Goal: Task Accomplishment & Management: Manage account settings

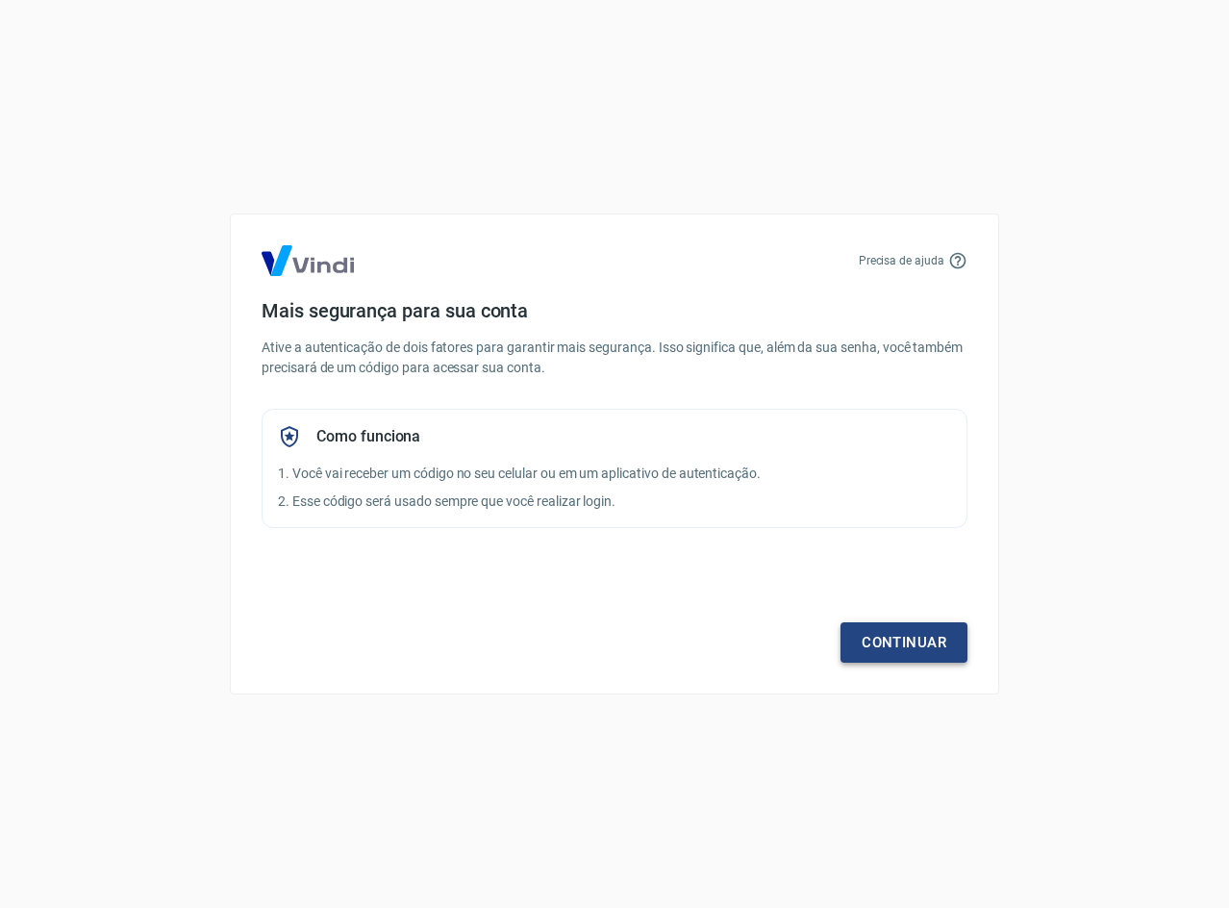
click at [883, 646] on link "Continuar" at bounding box center [904, 642] width 127 height 40
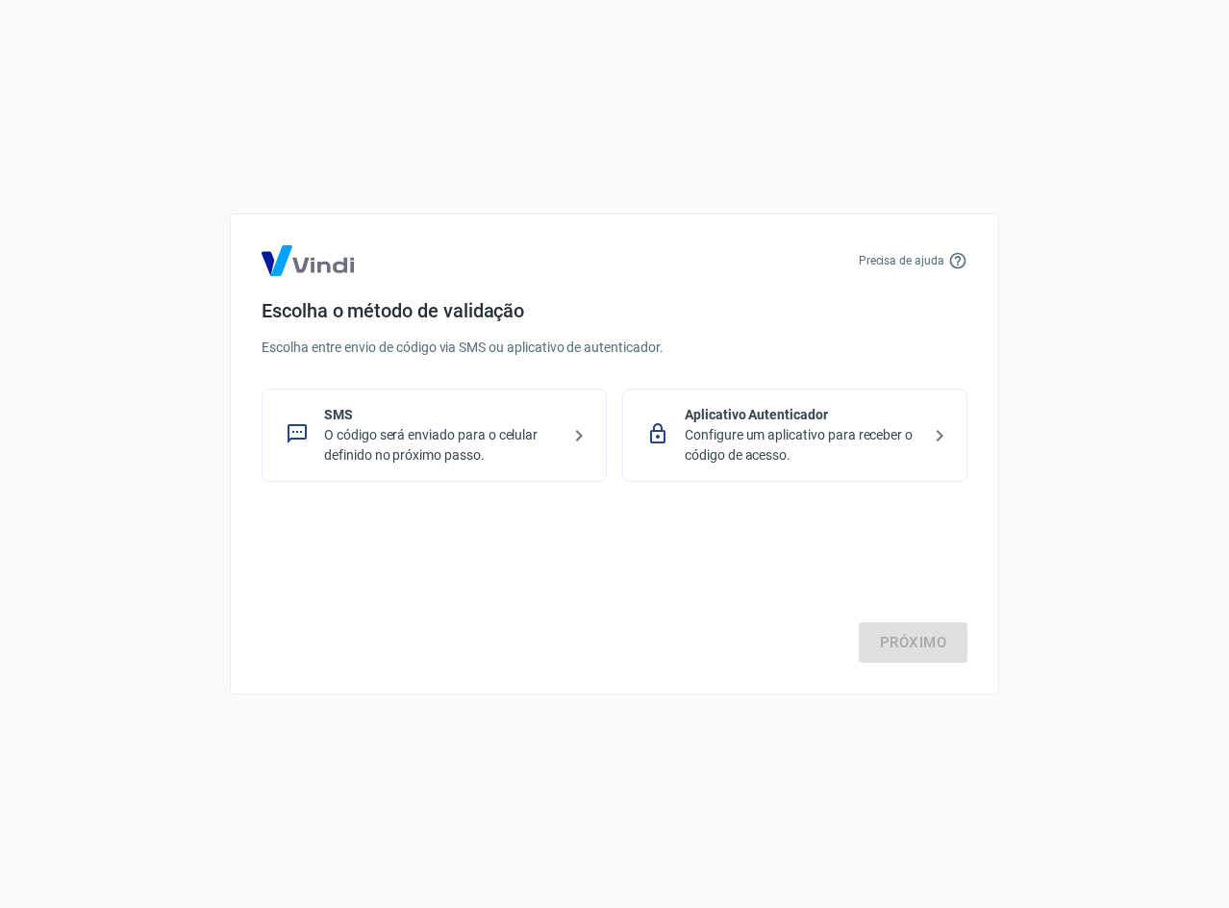
click at [904, 634] on div "Próximo" at bounding box center [615, 584] width 706 height 158
click at [446, 455] on p "O código será enviado para o celular definido no próximo passo." at bounding box center [442, 445] width 236 height 40
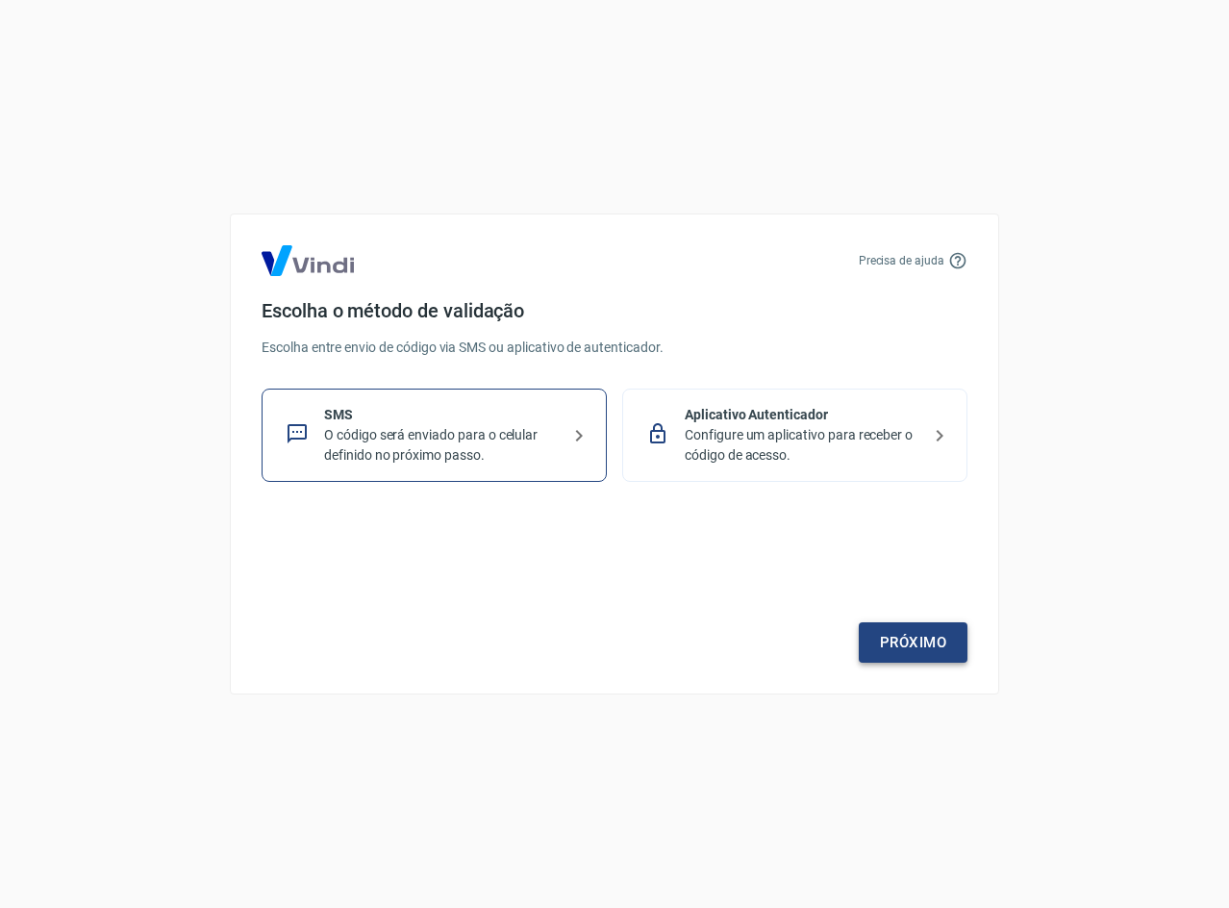
click at [904, 638] on link "Próximo" at bounding box center [913, 642] width 109 height 40
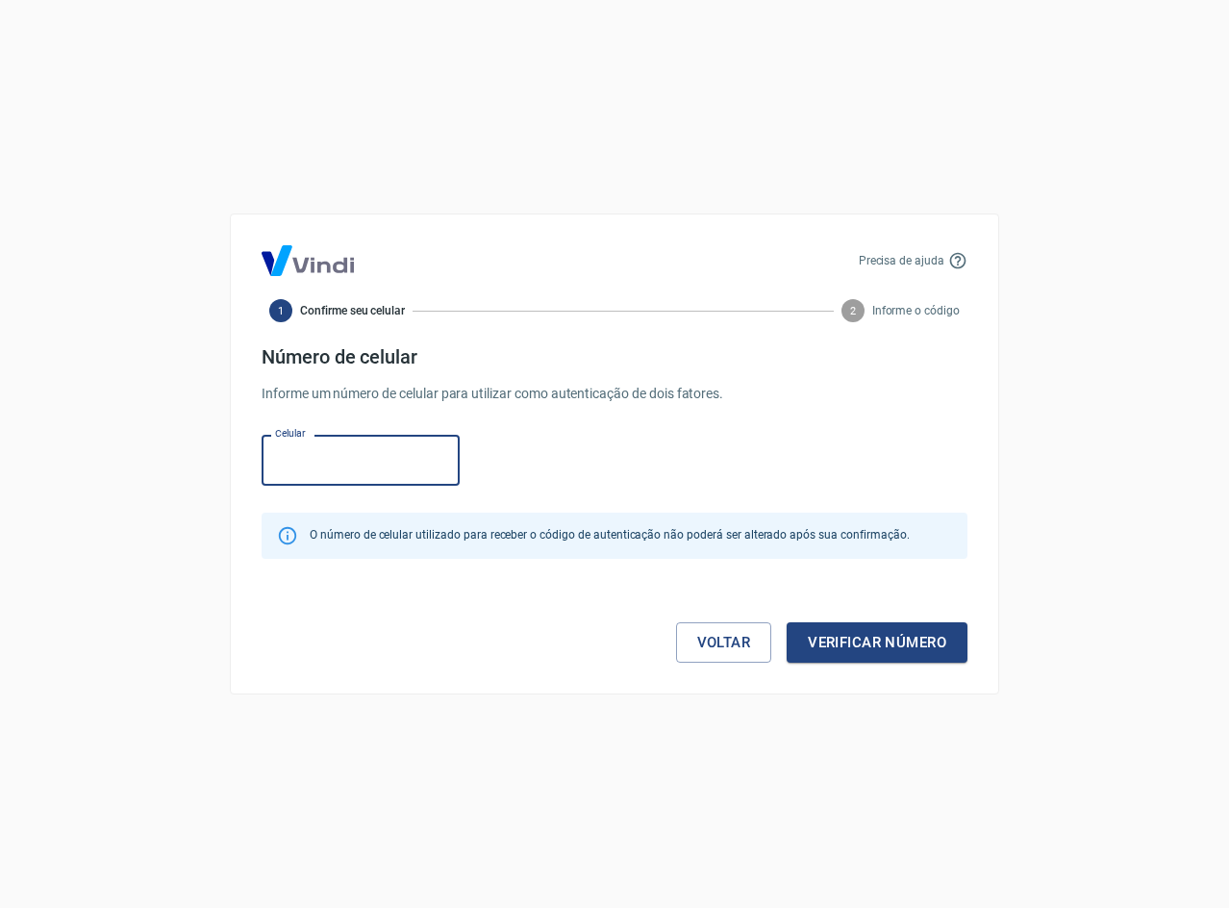
click at [329, 455] on input "Celular" at bounding box center [361, 460] width 198 height 51
type input "[PHONE_NUMBER]"
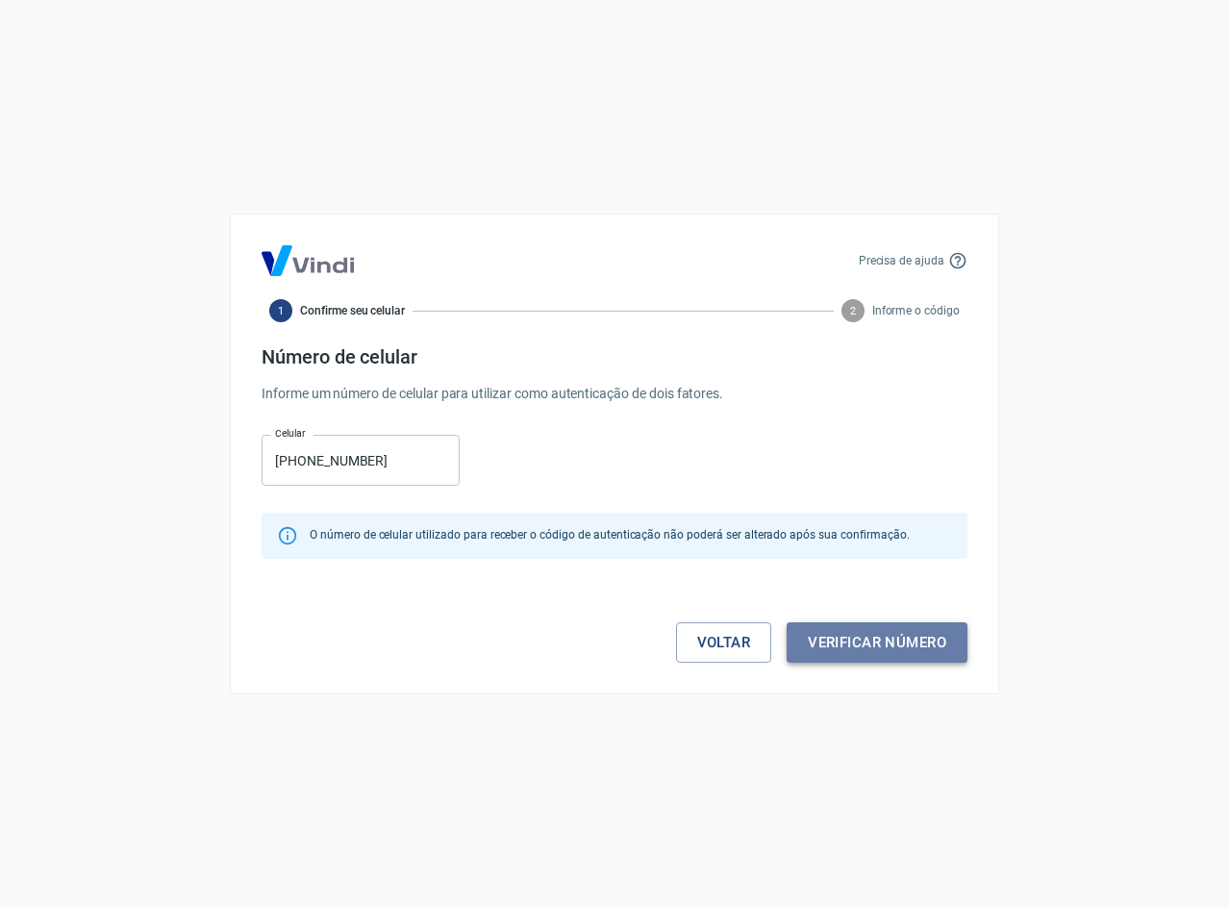
click at [836, 633] on button "Verificar número" at bounding box center [877, 642] width 181 height 40
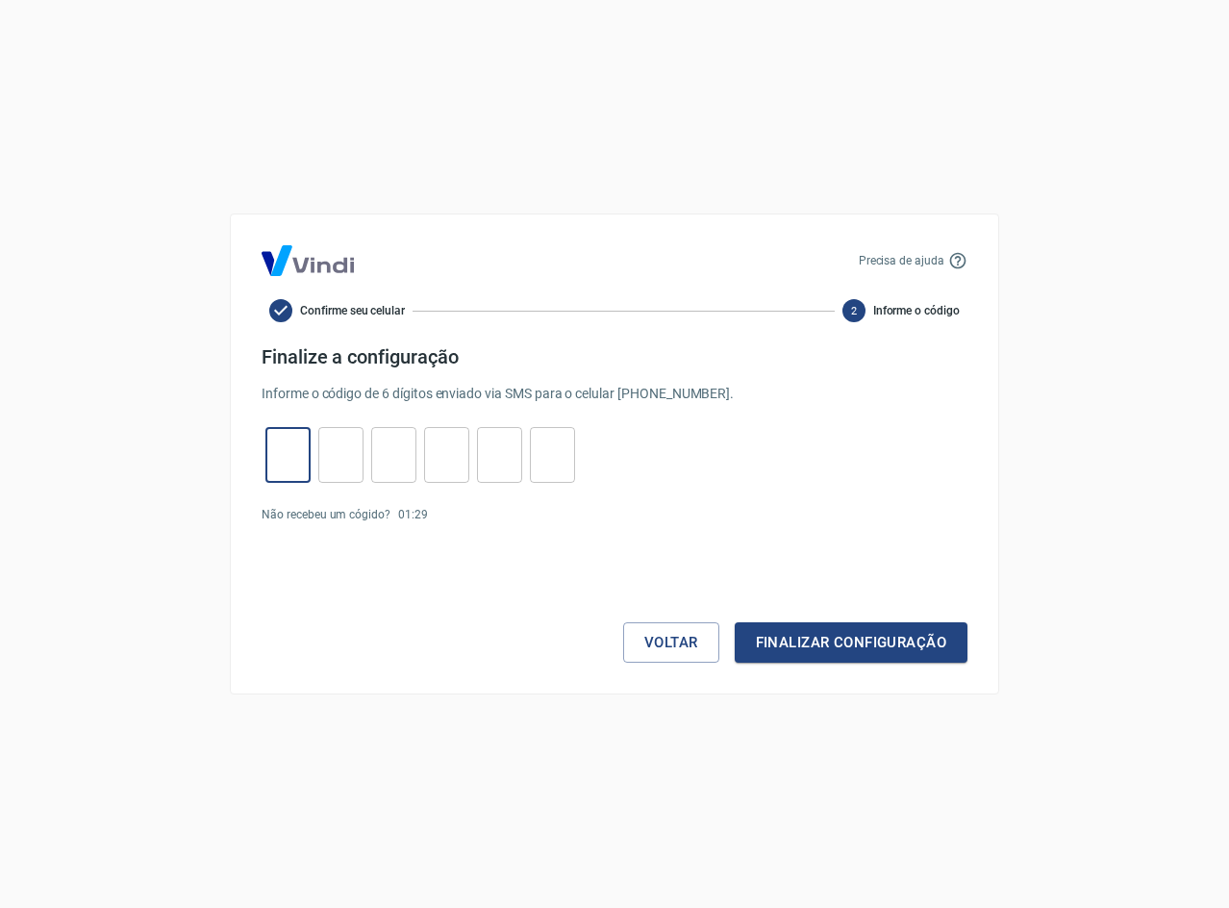
click at [287, 467] on input "tel" at bounding box center [288, 455] width 45 height 41
type input "3"
type input "2"
type input "0"
type input "7"
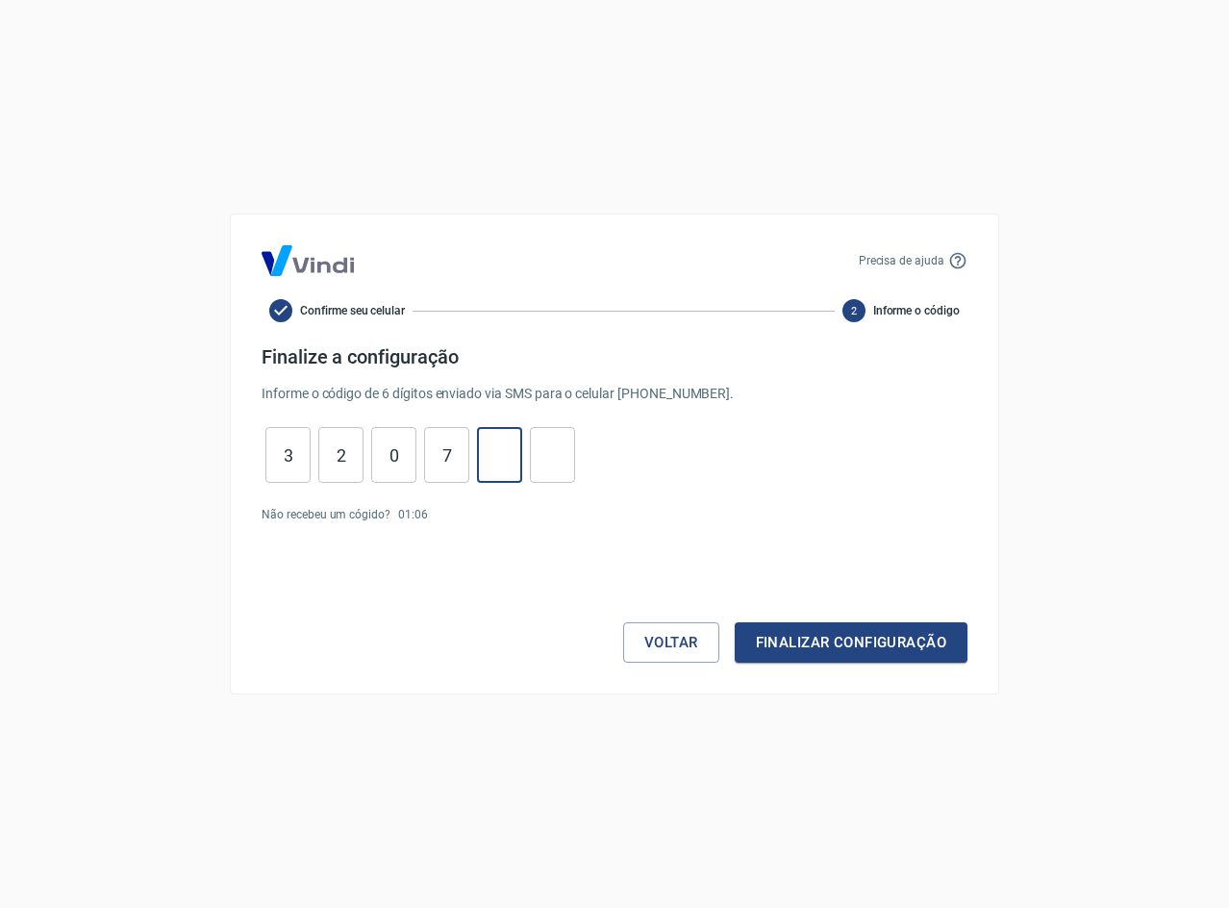
type input "5"
type input "1"
click at [757, 634] on button "Finalizar configuração" at bounding box center [851, 642] width 233 height 40
click at [298, 452] on input "3" at bounding box center [288, 455] width 45 height 41
click at [464, 543] on p "Enviar novamente" at bounding box center [482, 550] width 93 height 17
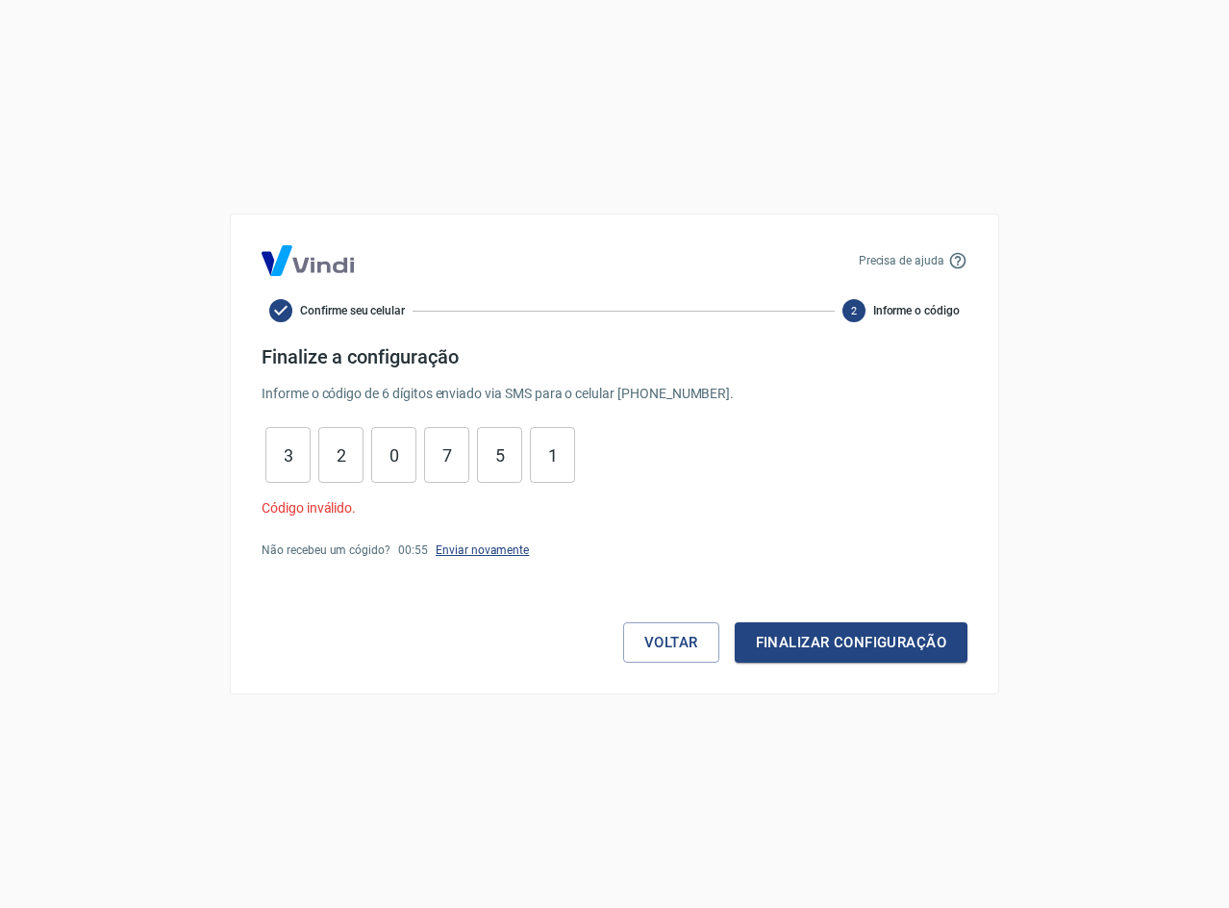
click at [464, 553] on link "Enviar novamente" at bounding box center [482, 550] width 93 height 13
drag, startPoint x: 297, startPoint y: 454, endPoint x: 266, endPoint y: 460, distance: 31.3
click at [267, 459] on input "3" at bounding box center [288, 455] width 45 height 41
type input "7"
type input "1"
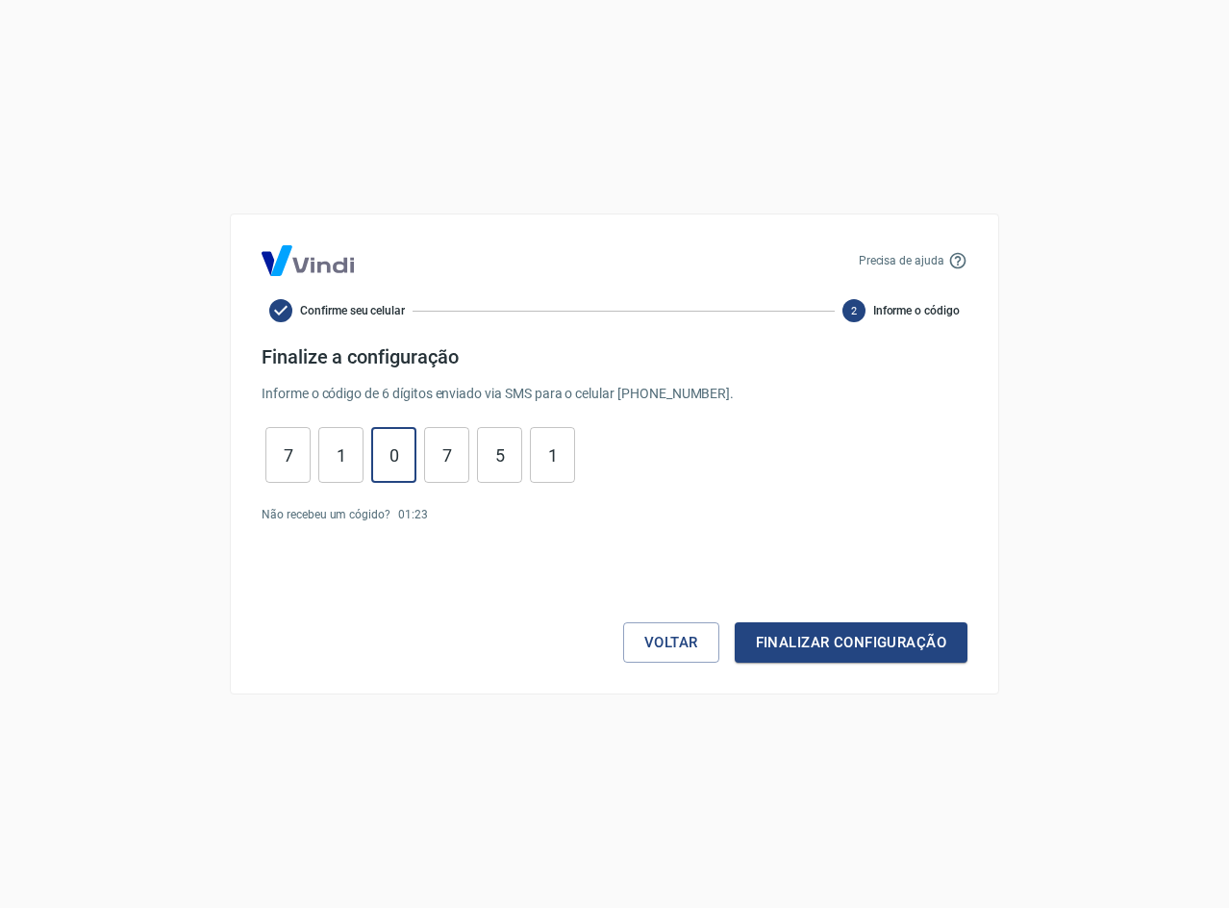
type input "2"
type input "0"
type input "4"
click at [859, 643] on button "Finalizar configuração" at bounding box center [851, 642] width 233 height 40
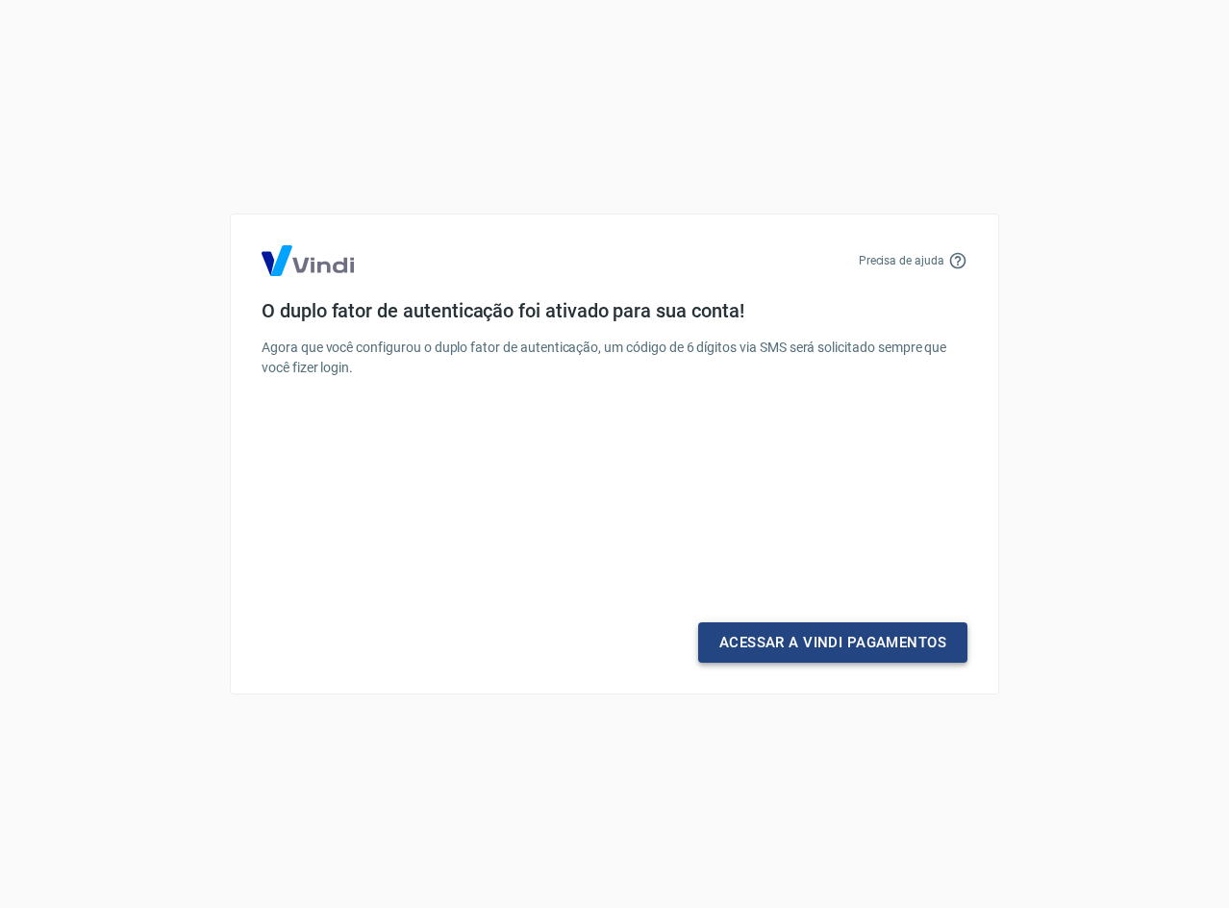
click at [785, 645] on link "Acessar a Vindi Pagamentos" at bounding box center [832, 642] width 269 height 40
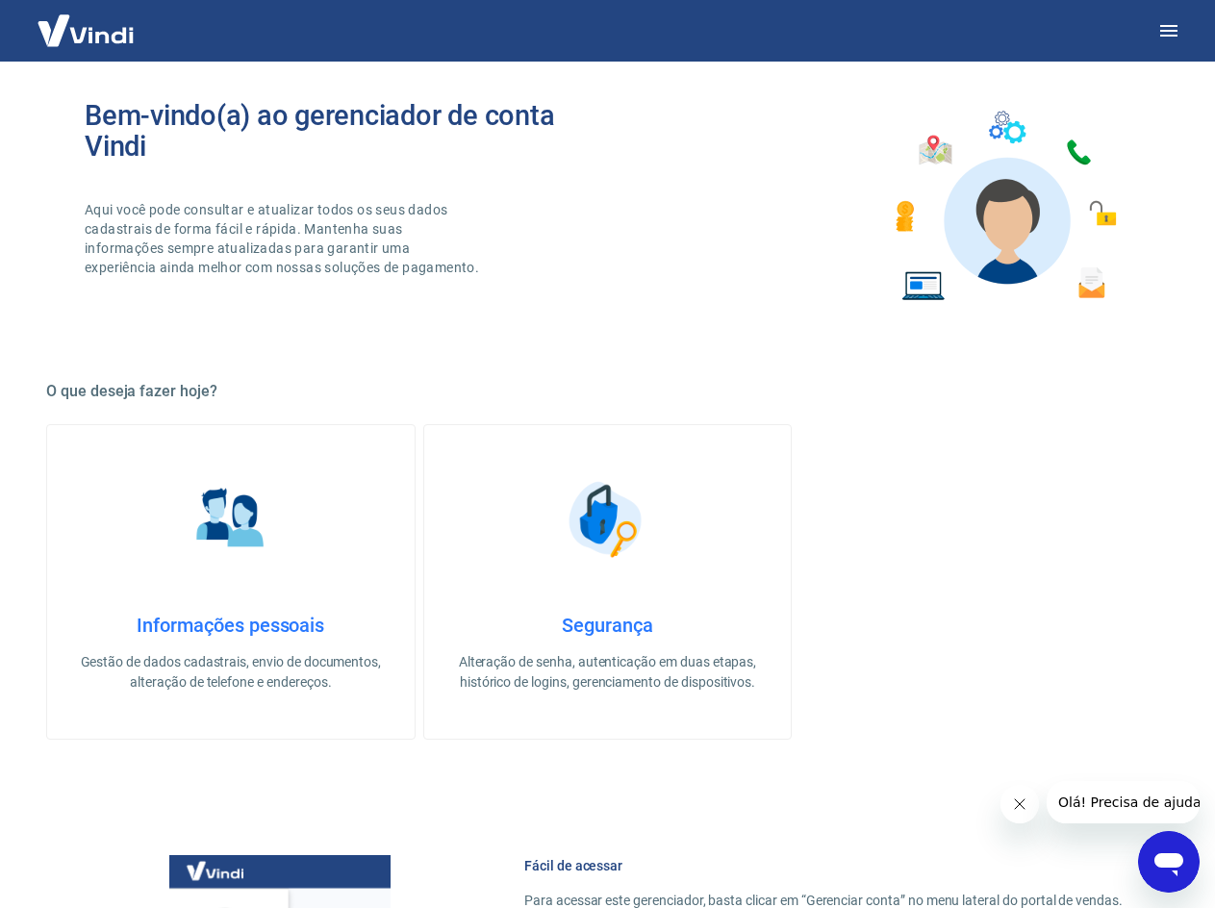
scroll to position [385, 0]
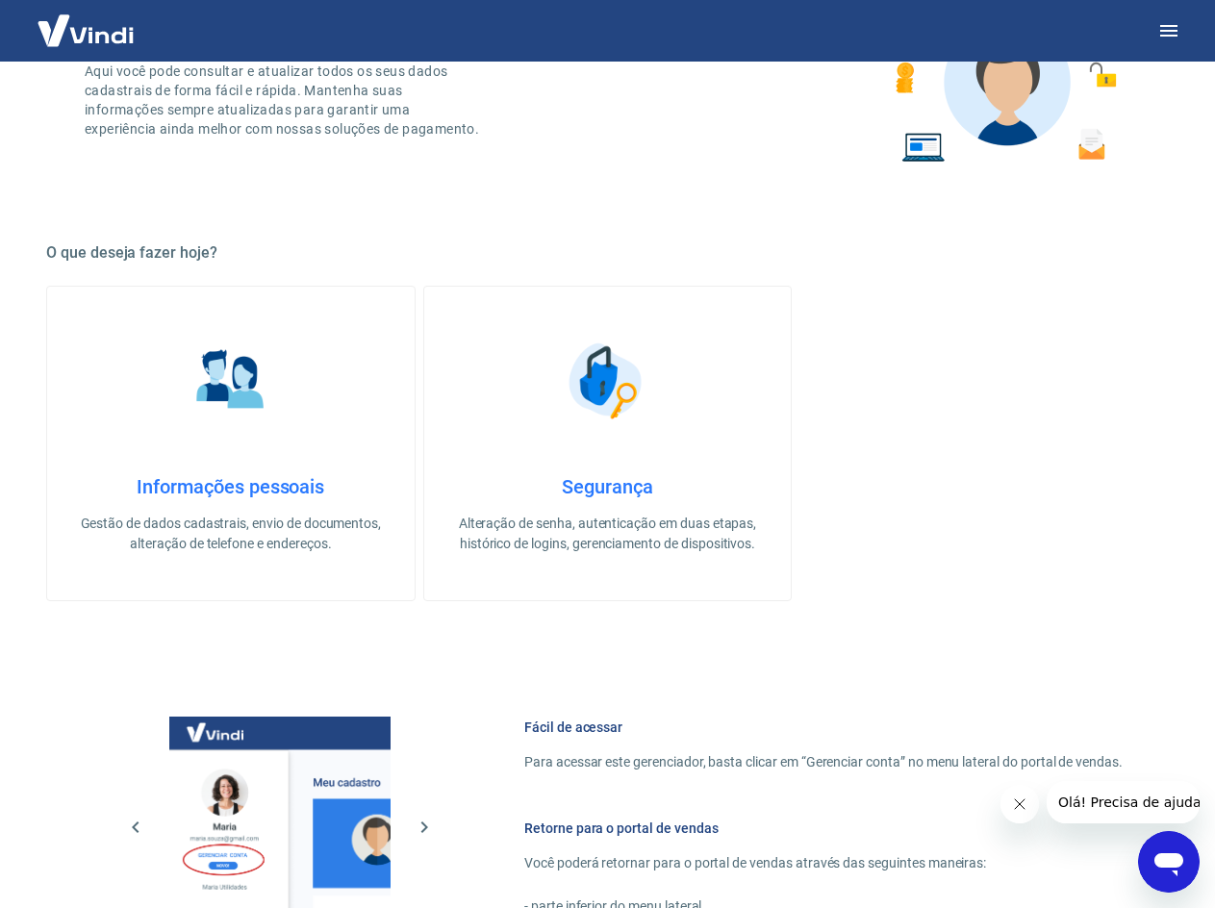
click at [223, 471] on link "Informações pessoais Gestão de dados cadastrais, envio de documentos, alteração…" at bounding box center [230, 444] width 369 height 316
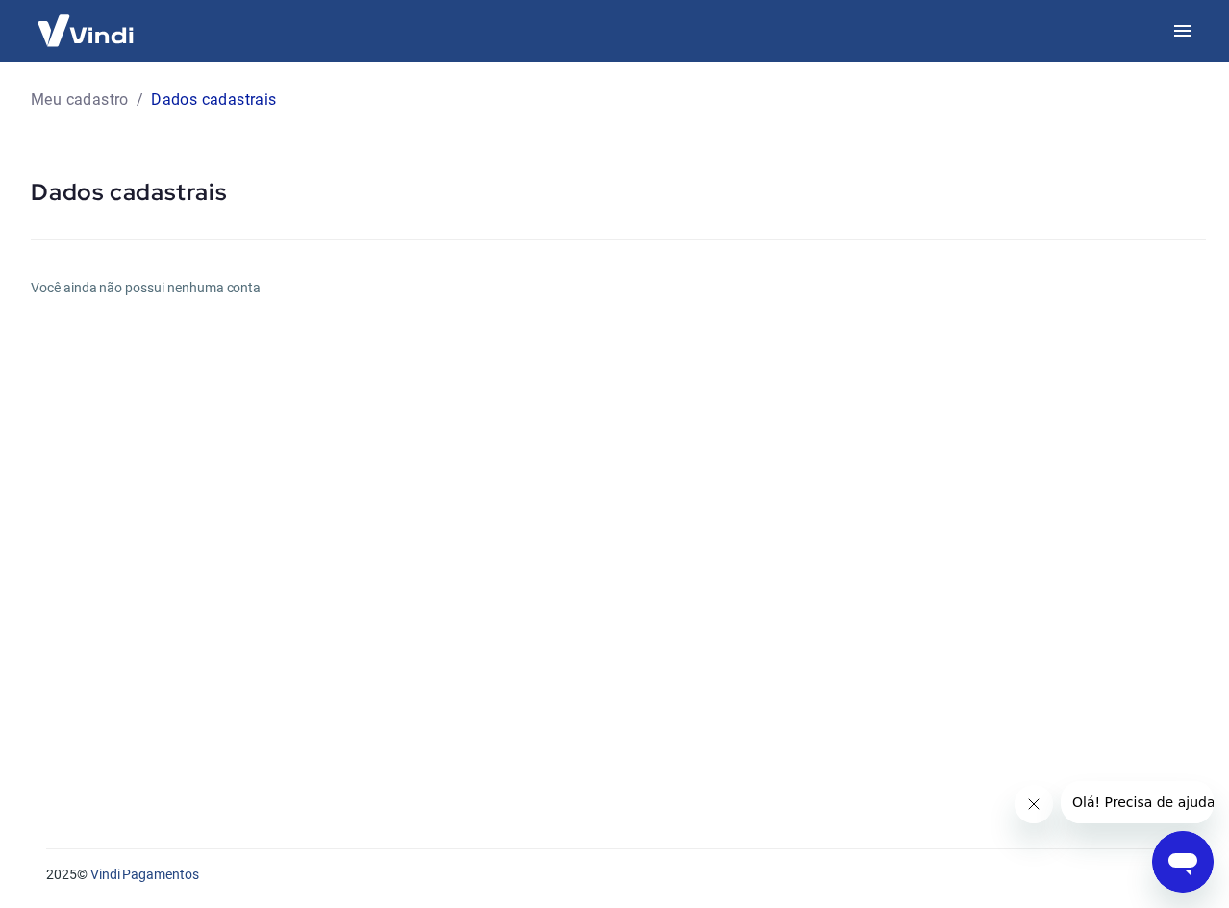
click at [53, 101] on p "Meu cadastro" at bounding box center [80, 100] width 98 height 23
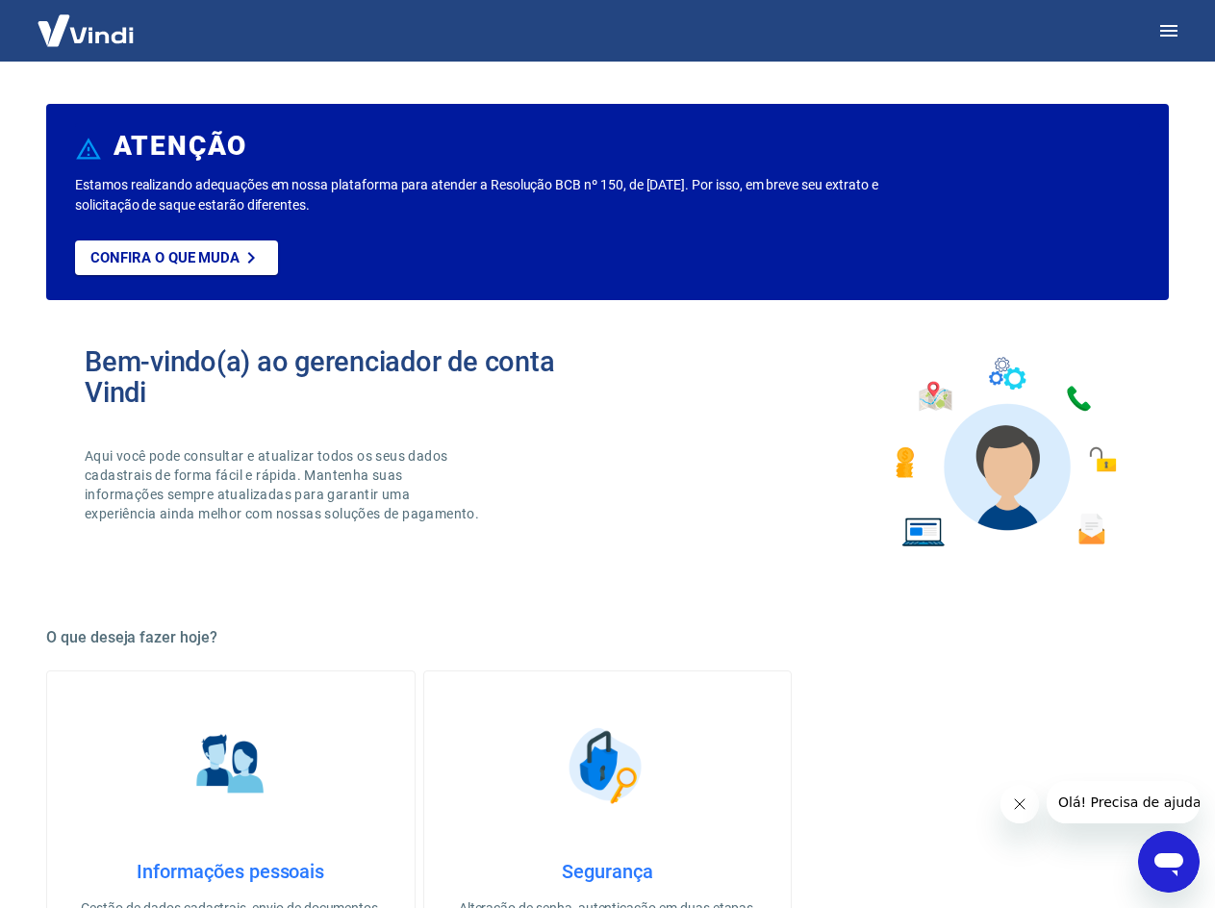
click at [50, 19] on img at bounding box center [85, 30] width 125 height 59
click at [1163, 31] on icon "button" at bounding box center [1168, 31] width 17 height 12
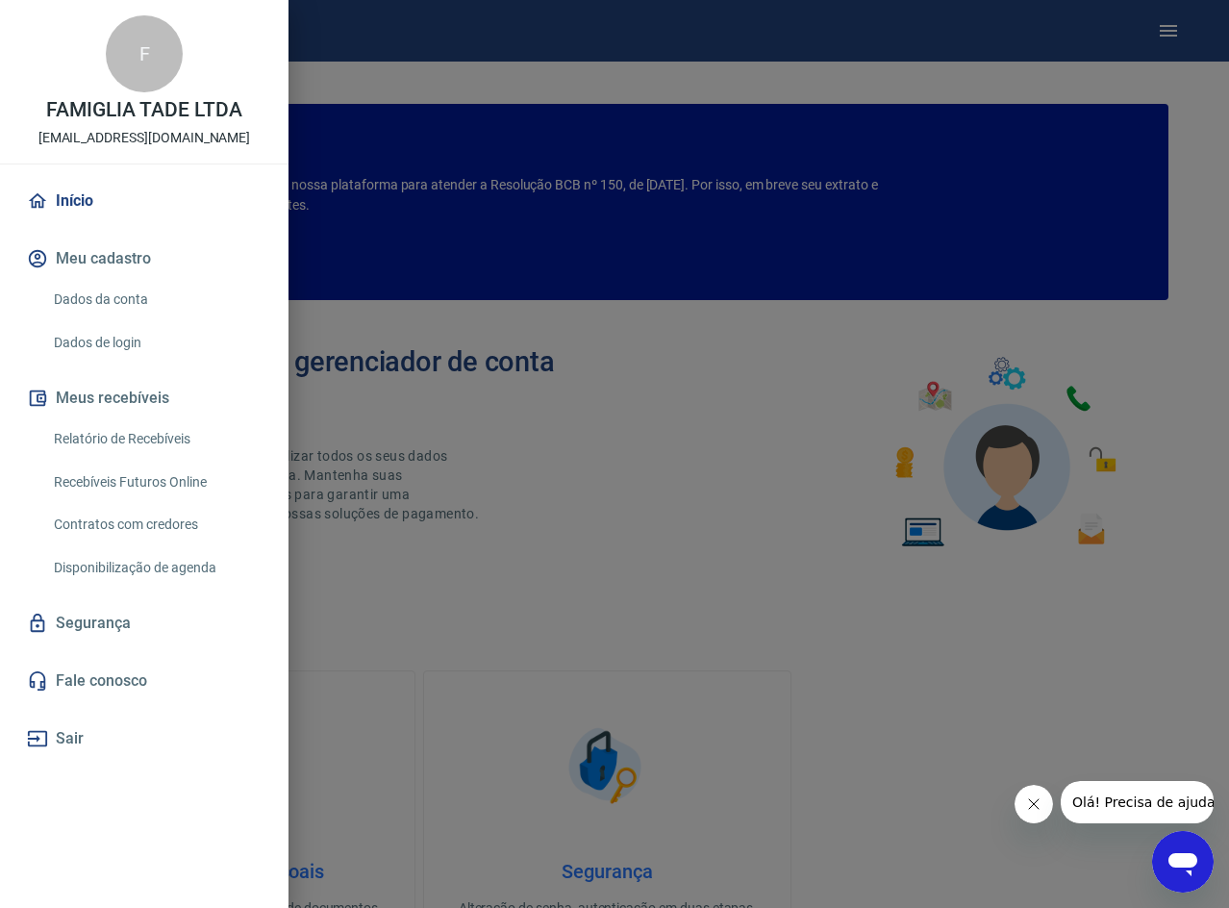
click at [93, 297] on link "Dados da conta" at bounding box center [155, 299] width 219 height 39
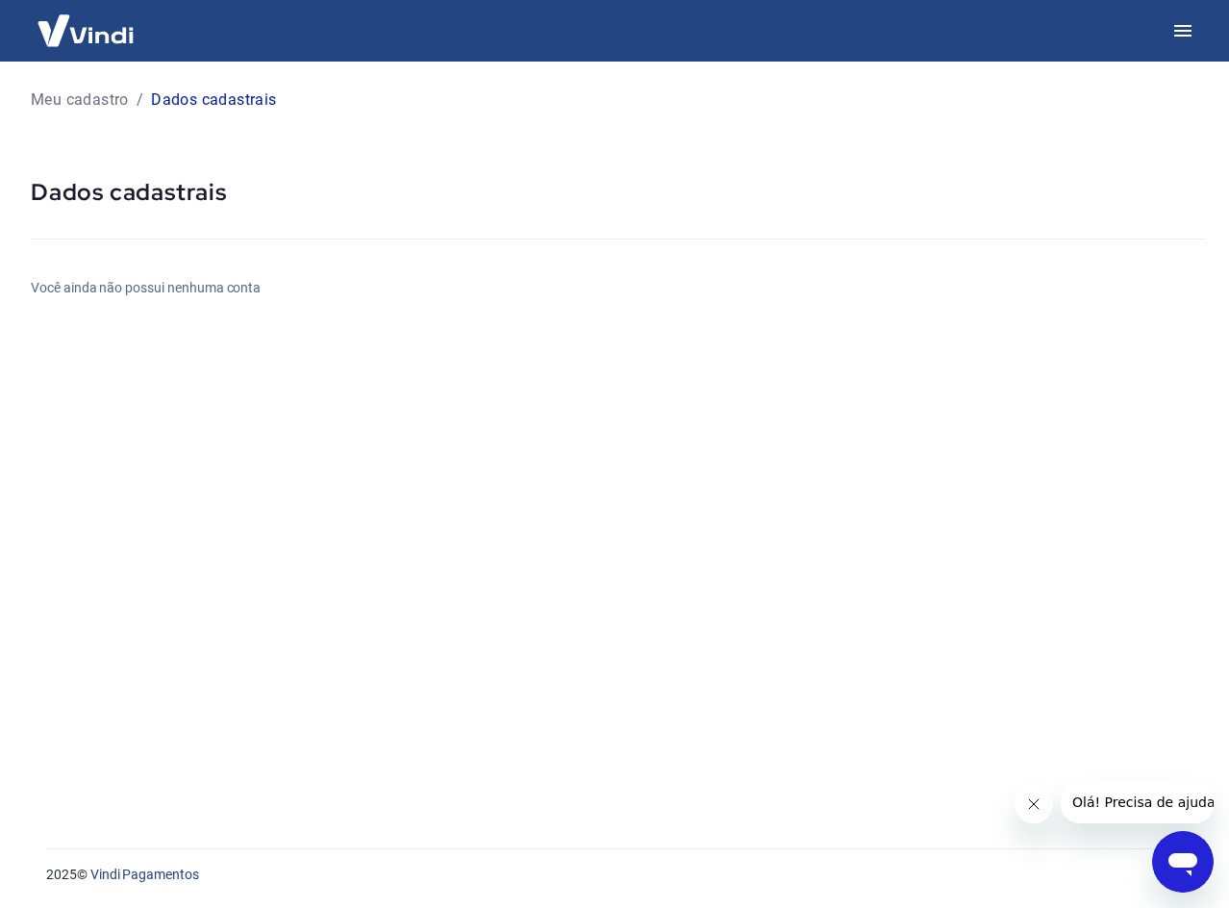
click at [51, 95] on p "Meu cadastro" at bounding box center [80, 100] width 98 height 23
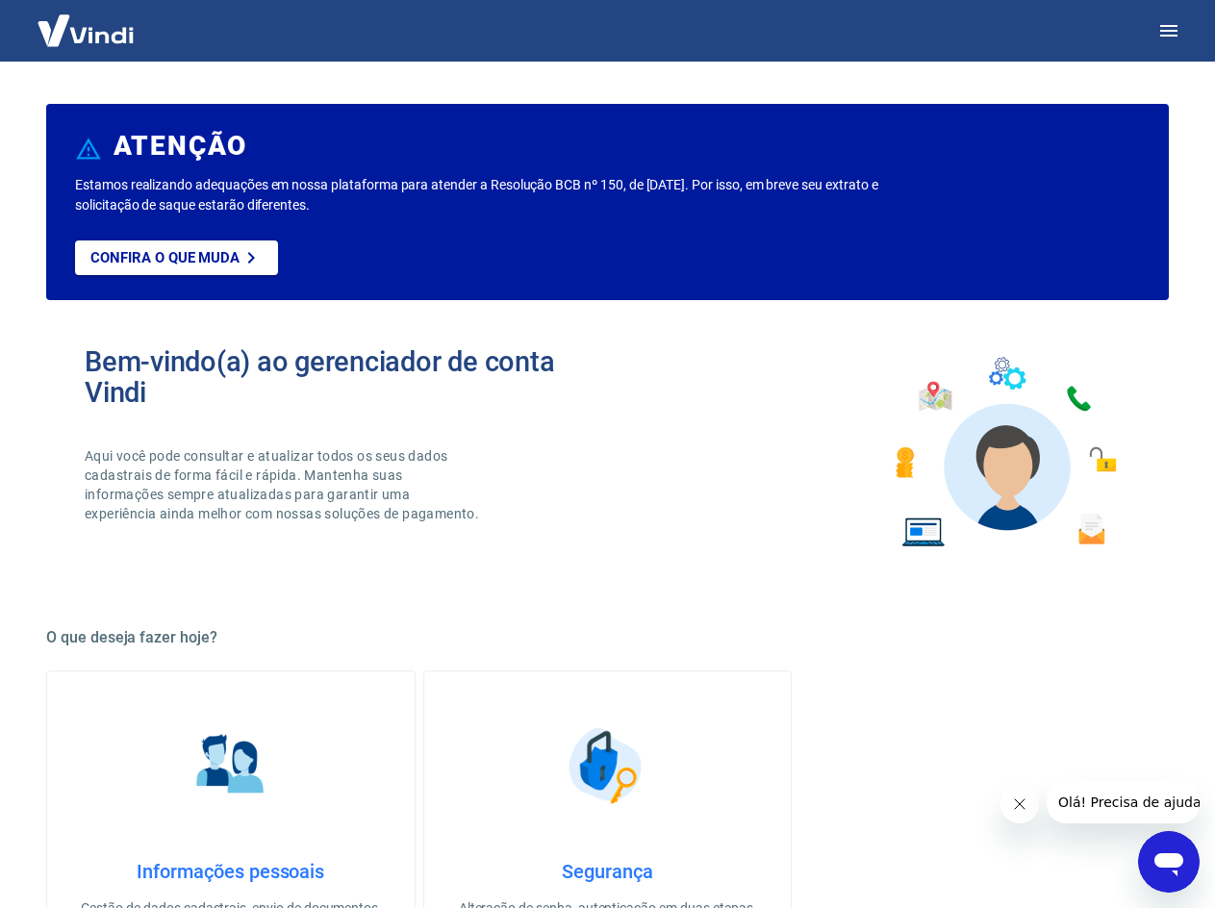
click at [79, 43] on img at bounding box center [85, 30] width 125 height 59
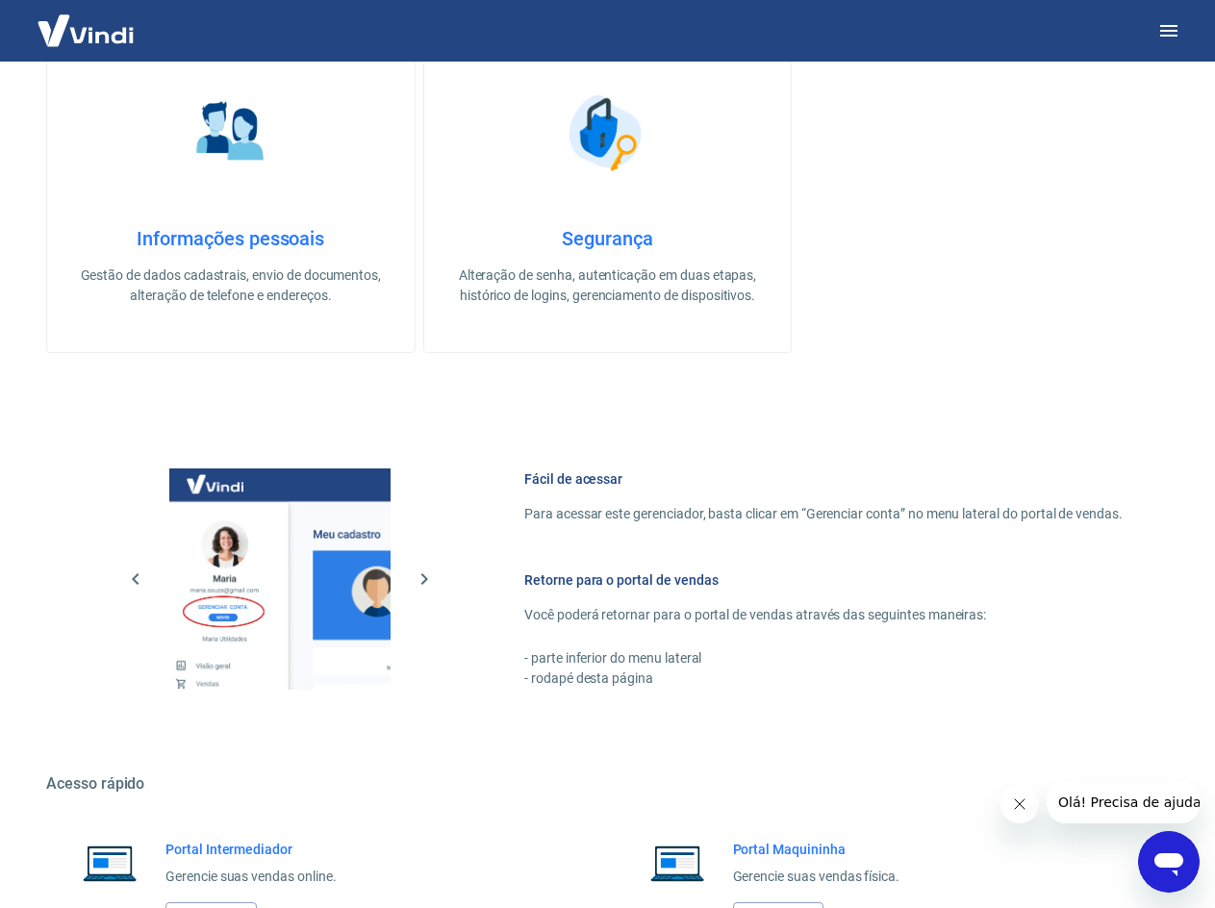
scroll to position [791, 0]
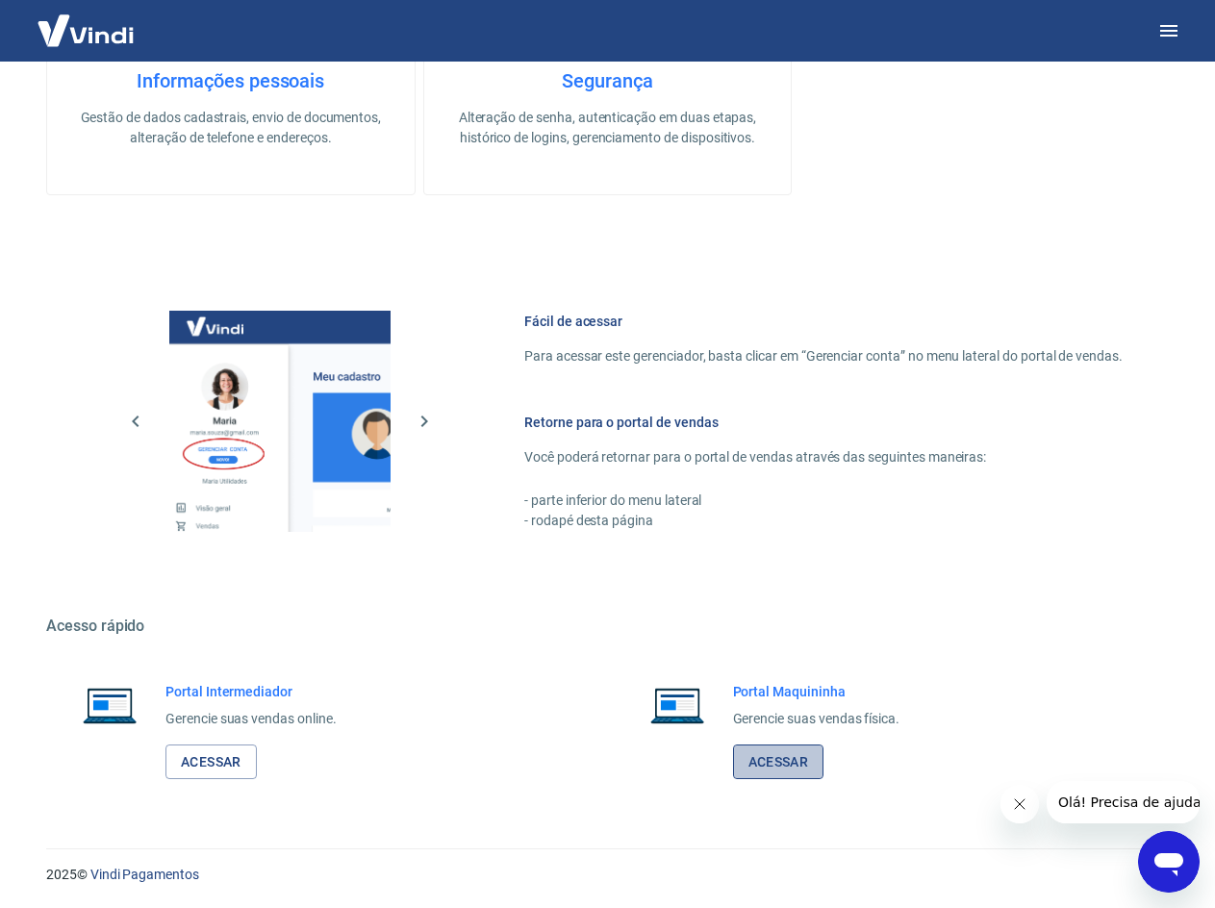
click at [768, 759] on link "Acessar" at bounding box center [778, 763] width 91 height 36
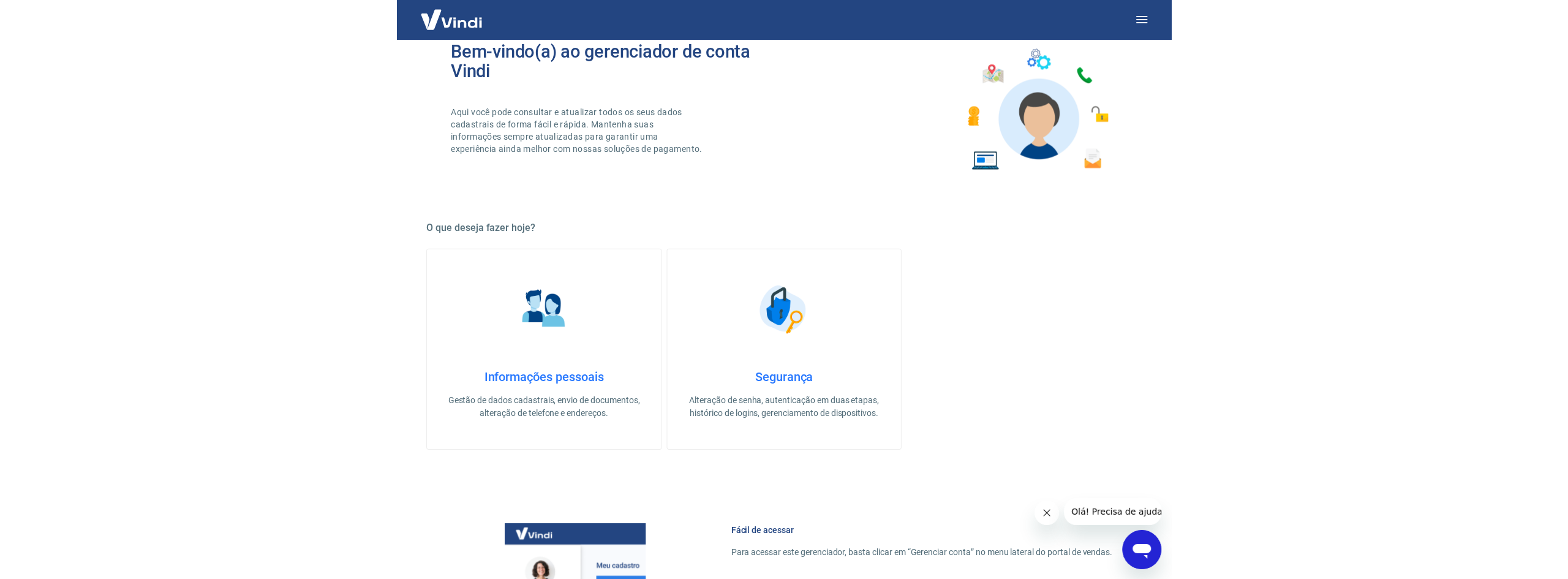
scroll to position [0, 0]
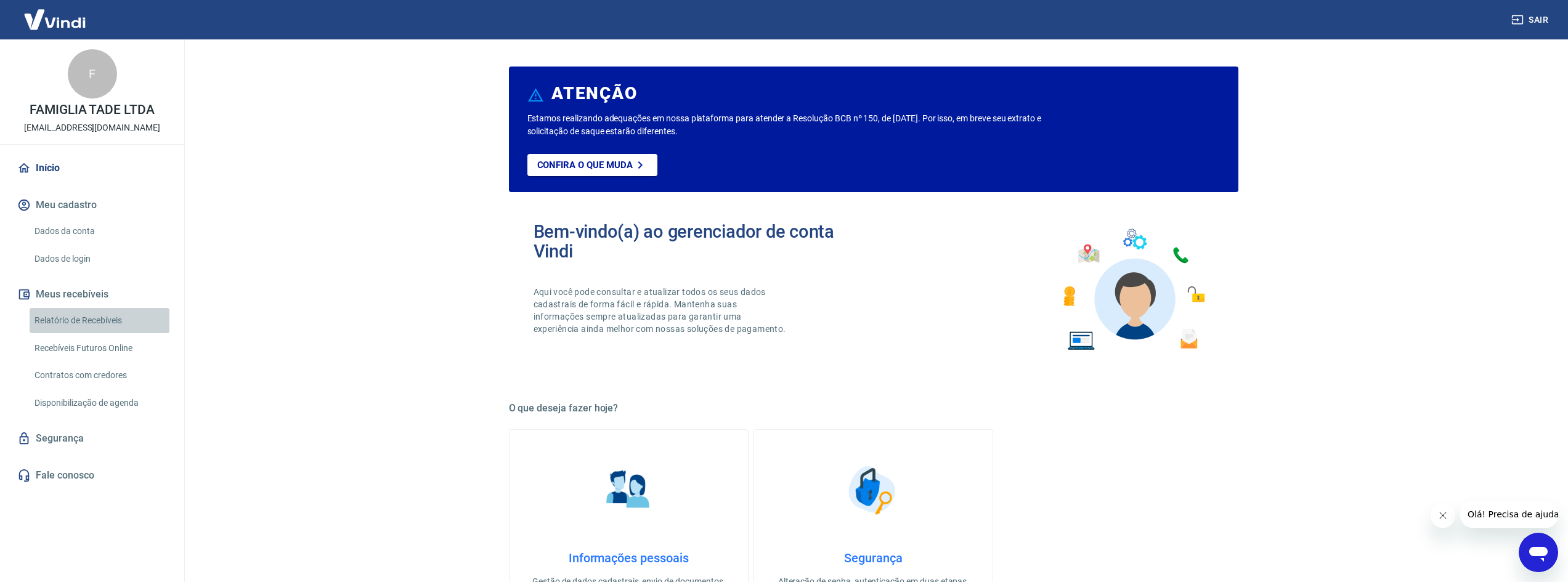
click at [90, 322] on link "Relatório de Recebíveis" at bounding box center [99, 320] width 140 height 25
click at [76, 351] on link "Recebíveis Futuros Online" at bounding box center [99, 348] width 140 height 25
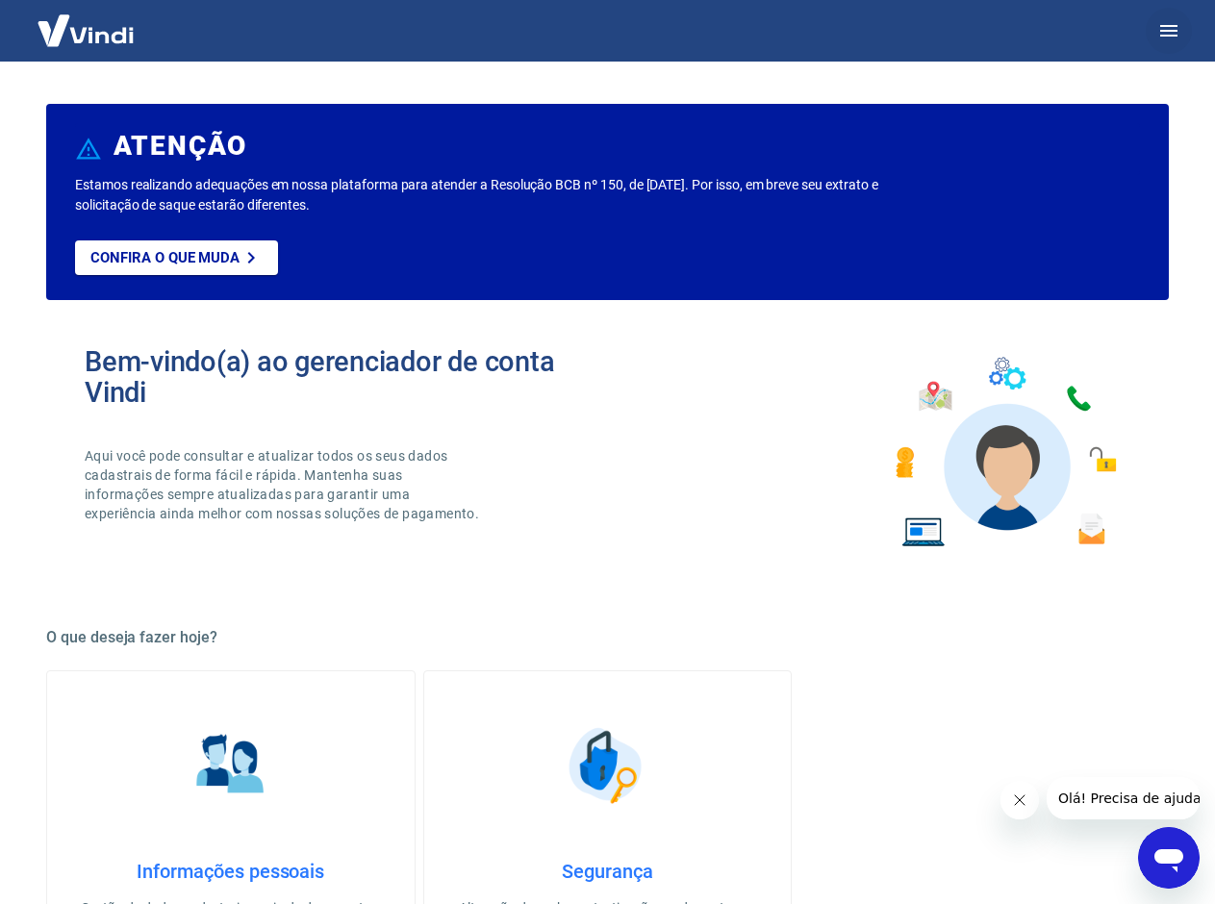
click at [1156, 29] on button "button" at bounding box center [1169, 31] width 46 height 46
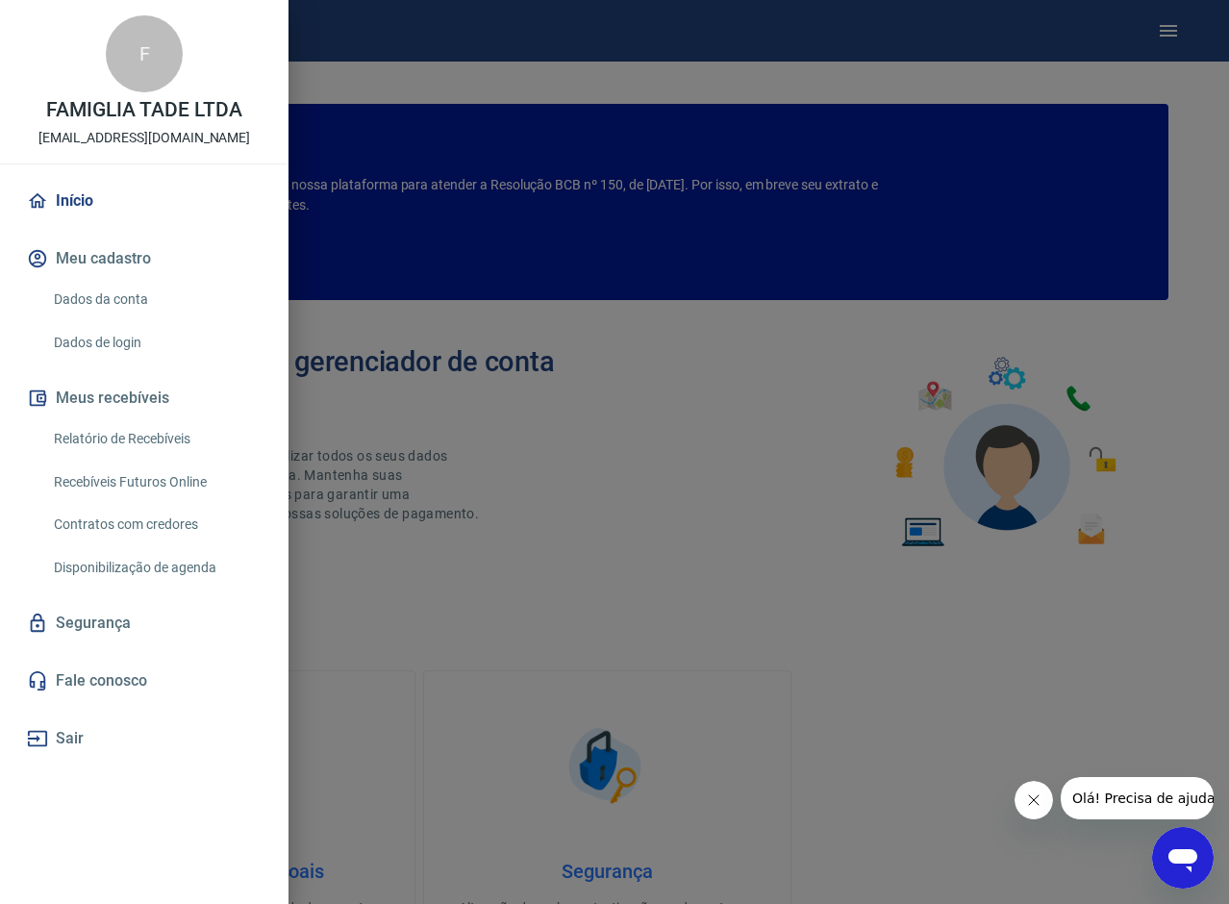
click at [85, 248] on button "Meu cadastro" at bounding box center [144, 259] width 242 height 42
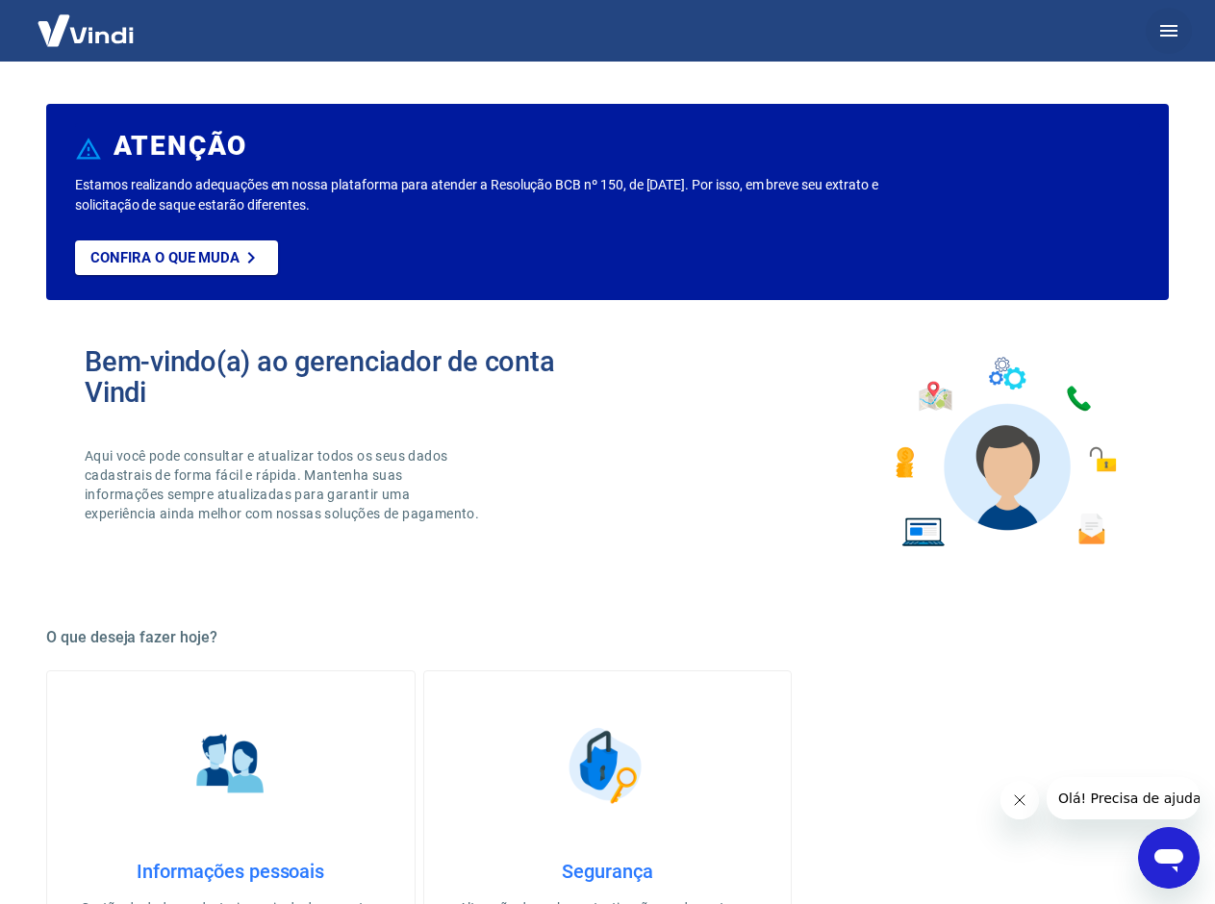
click at [1173, 38] on icon "button" at bounding box center [1168, 30] width 23 height 23
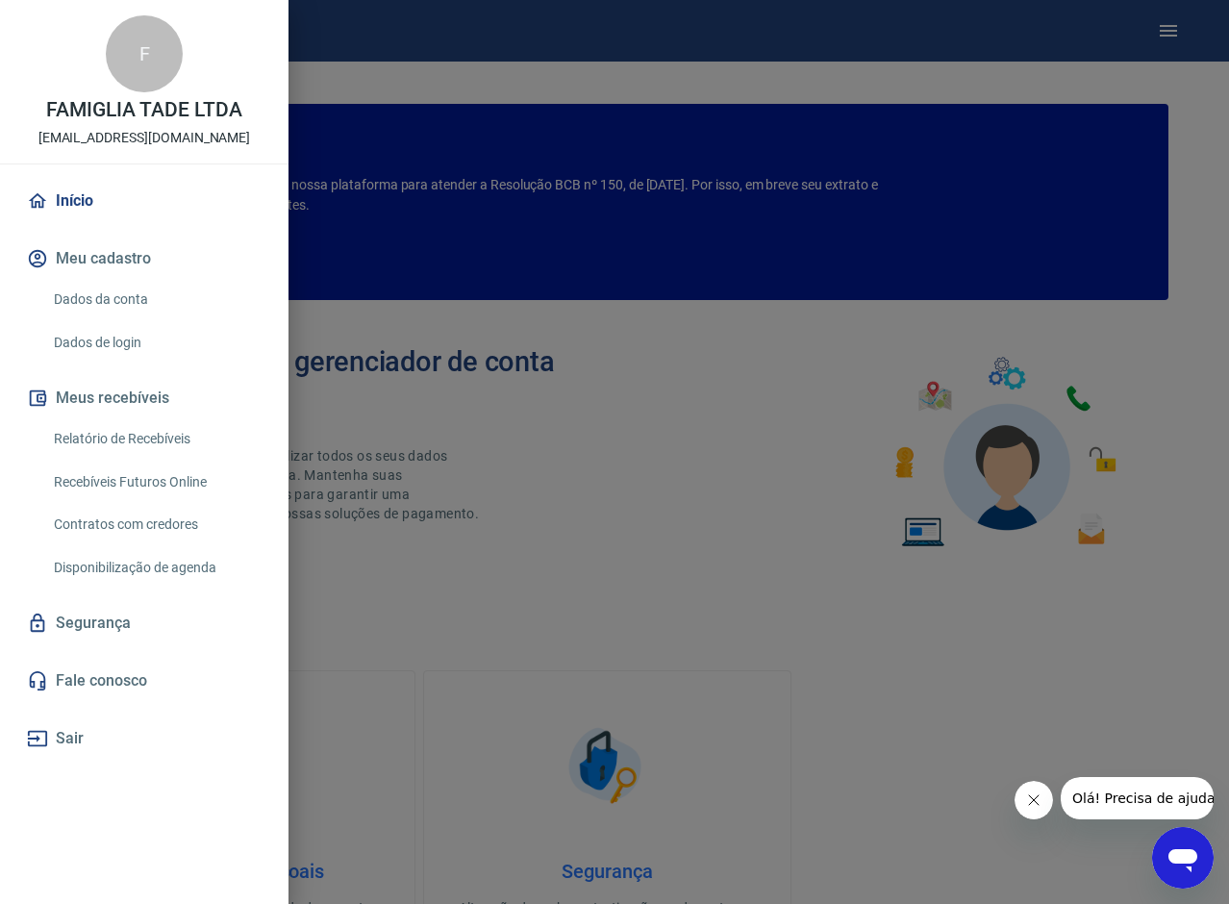
click at [541, 290] on div at bounding box center [614, 452] width 1229 height 904
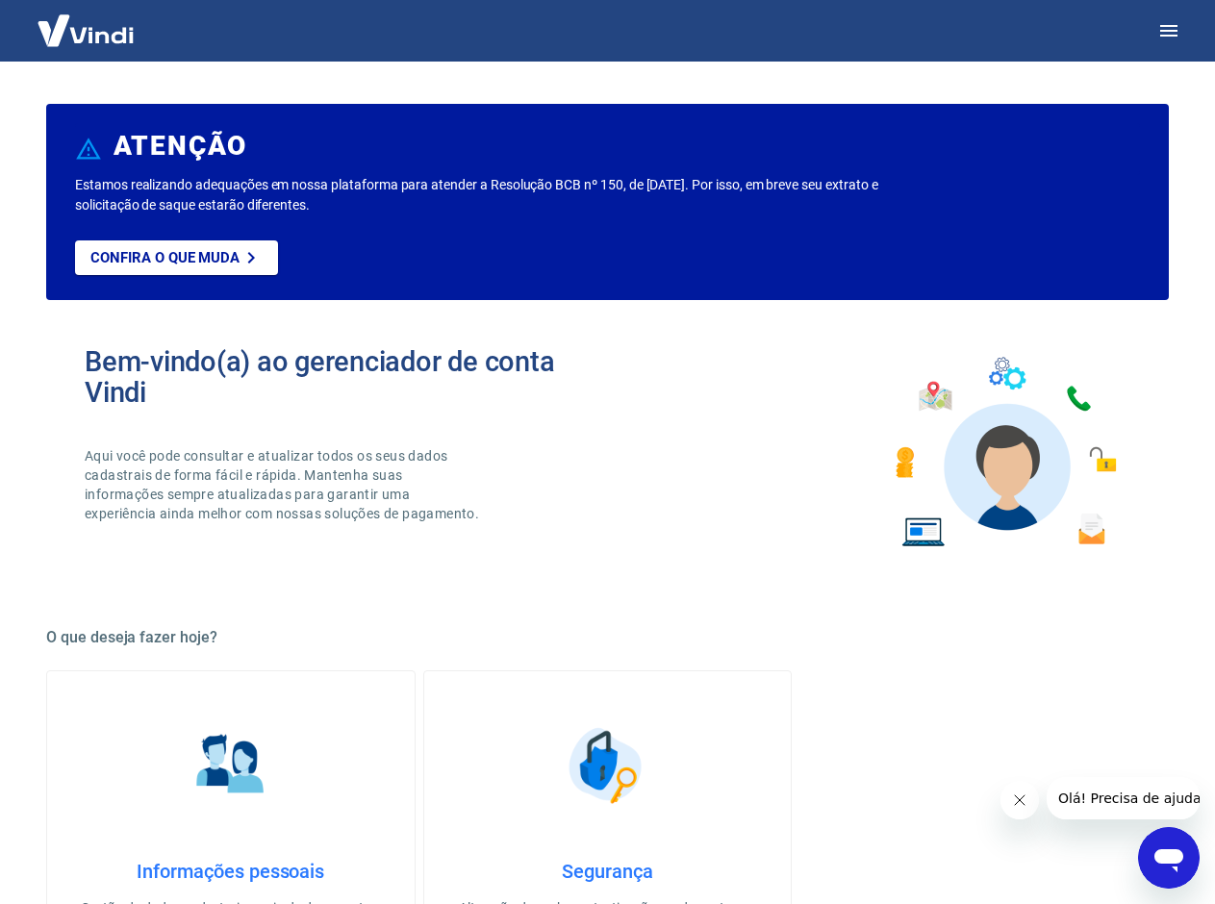
scroll to position [289, 0]
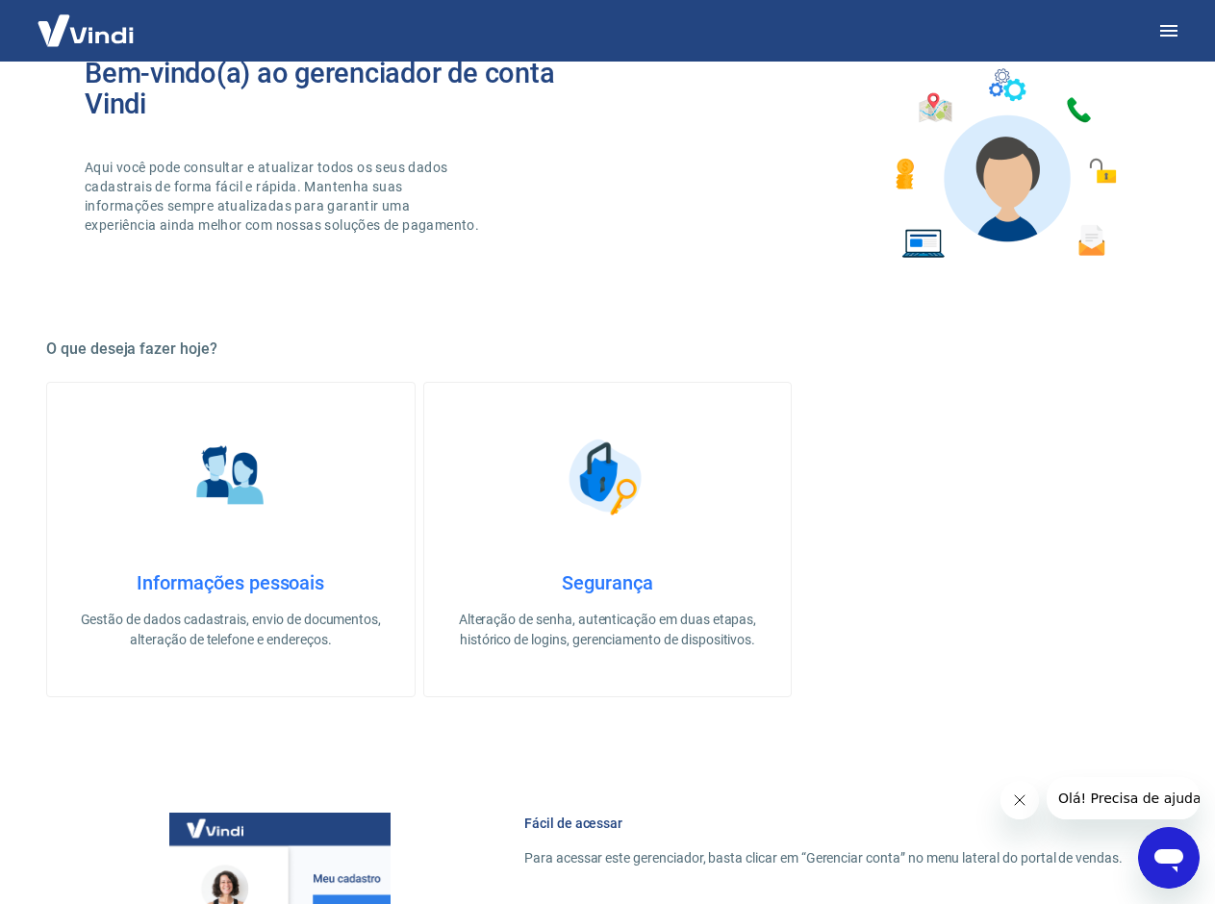
click at [306, 492] on link "Informações pessoais Gestão de dados cadastrais, envio de documentos, alteração…" at bounding box center [230, 540] width 369 height 316
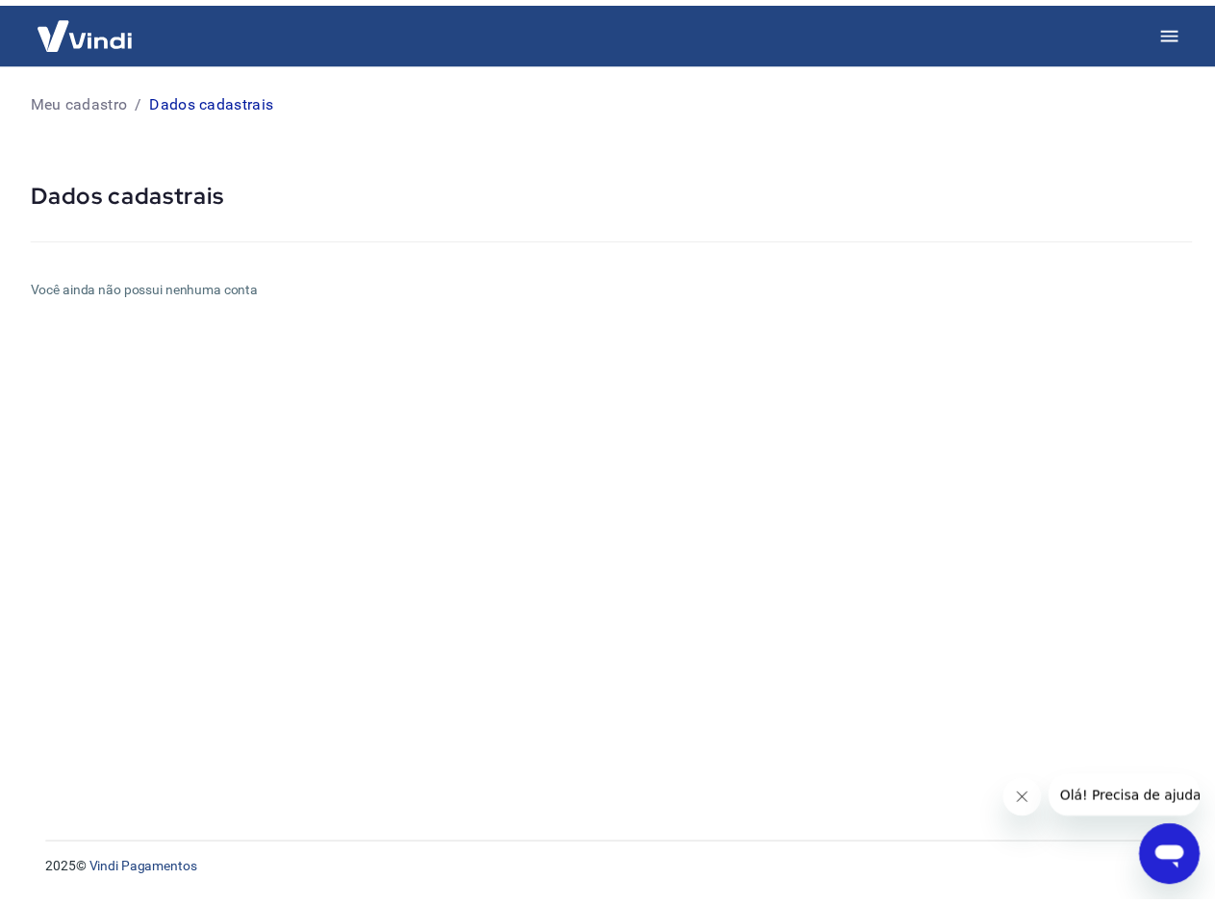
scroll to position [289, 0]
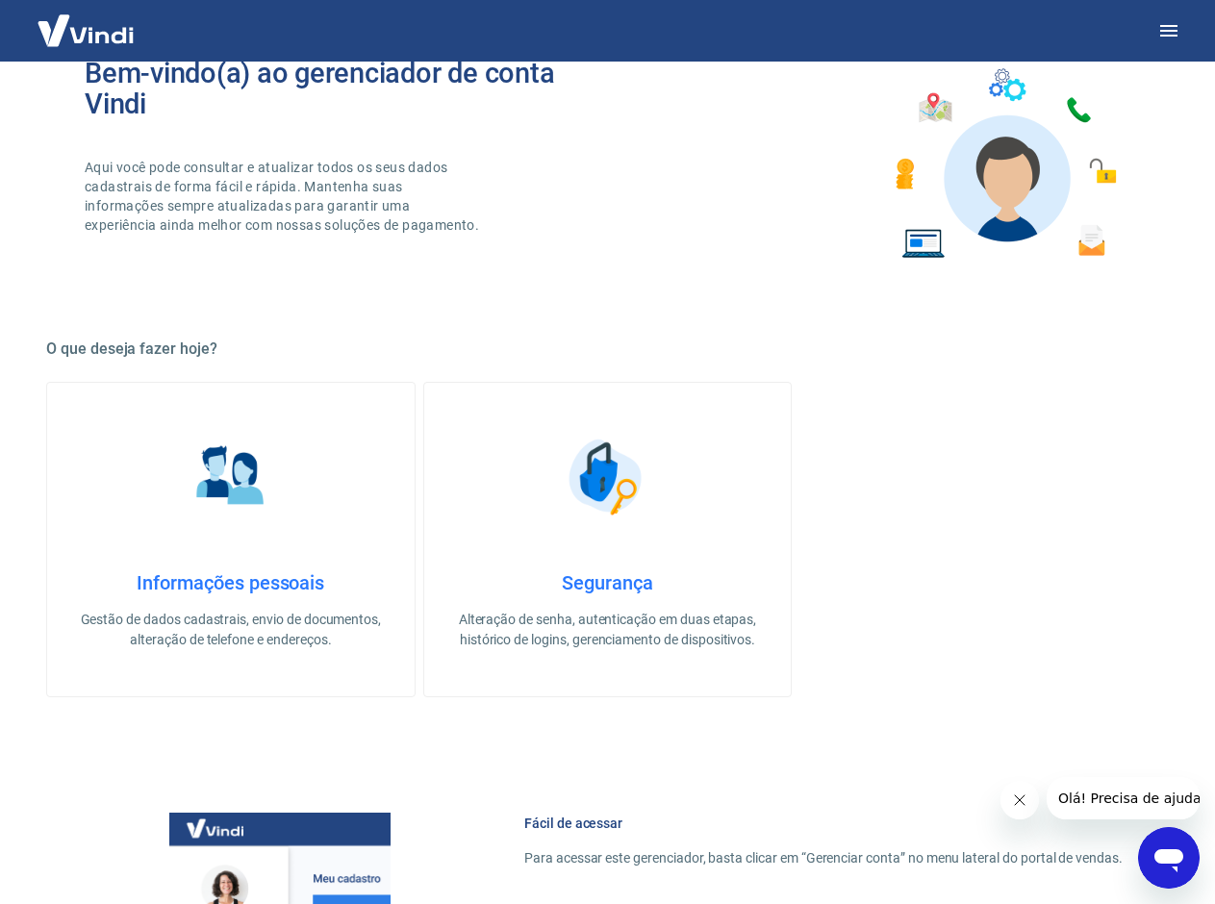
click at [538, 562] on link "Segurança Alteração de senha, autenticação em duas etapas, histórico de logins,…" at bounding box center [607, 540] width 369 height 316
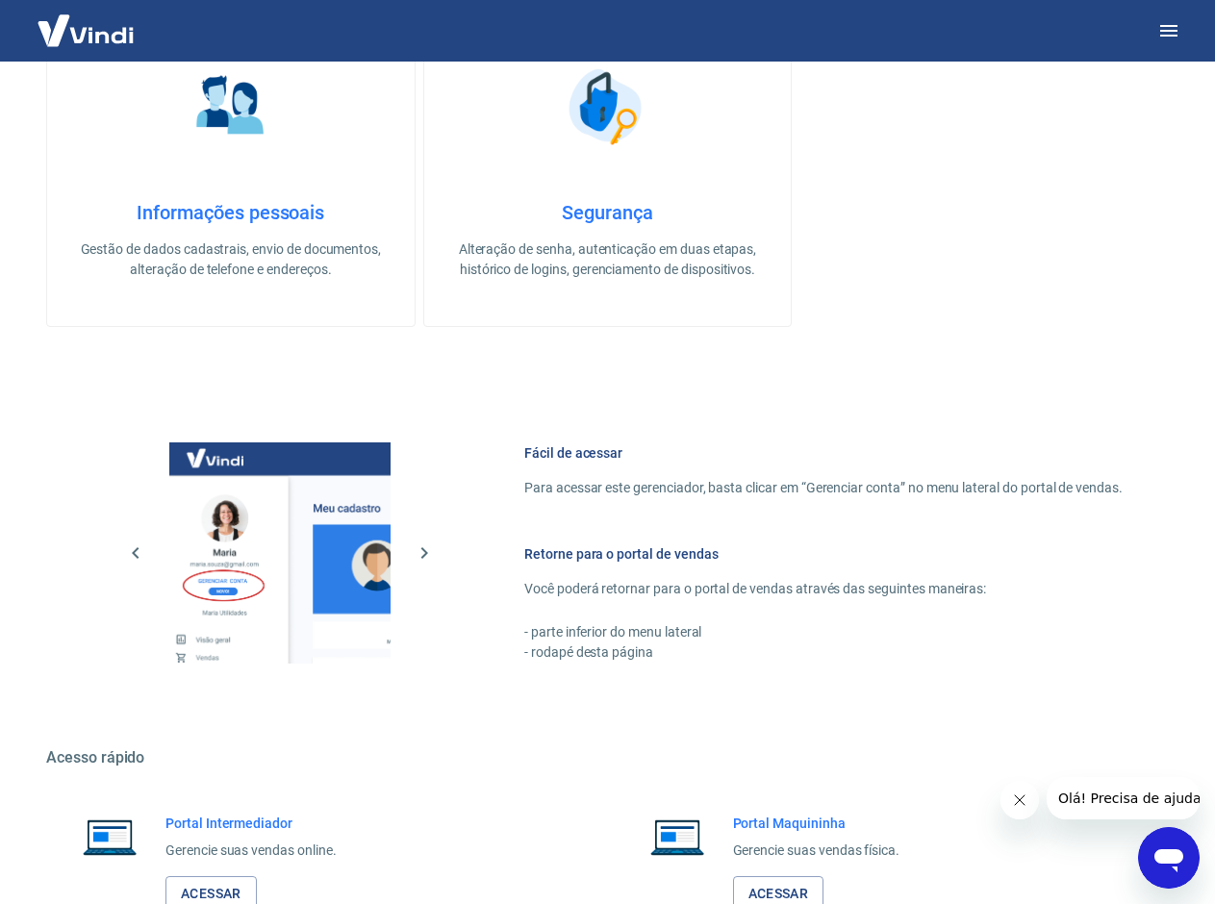
scroll to position [673, 0]
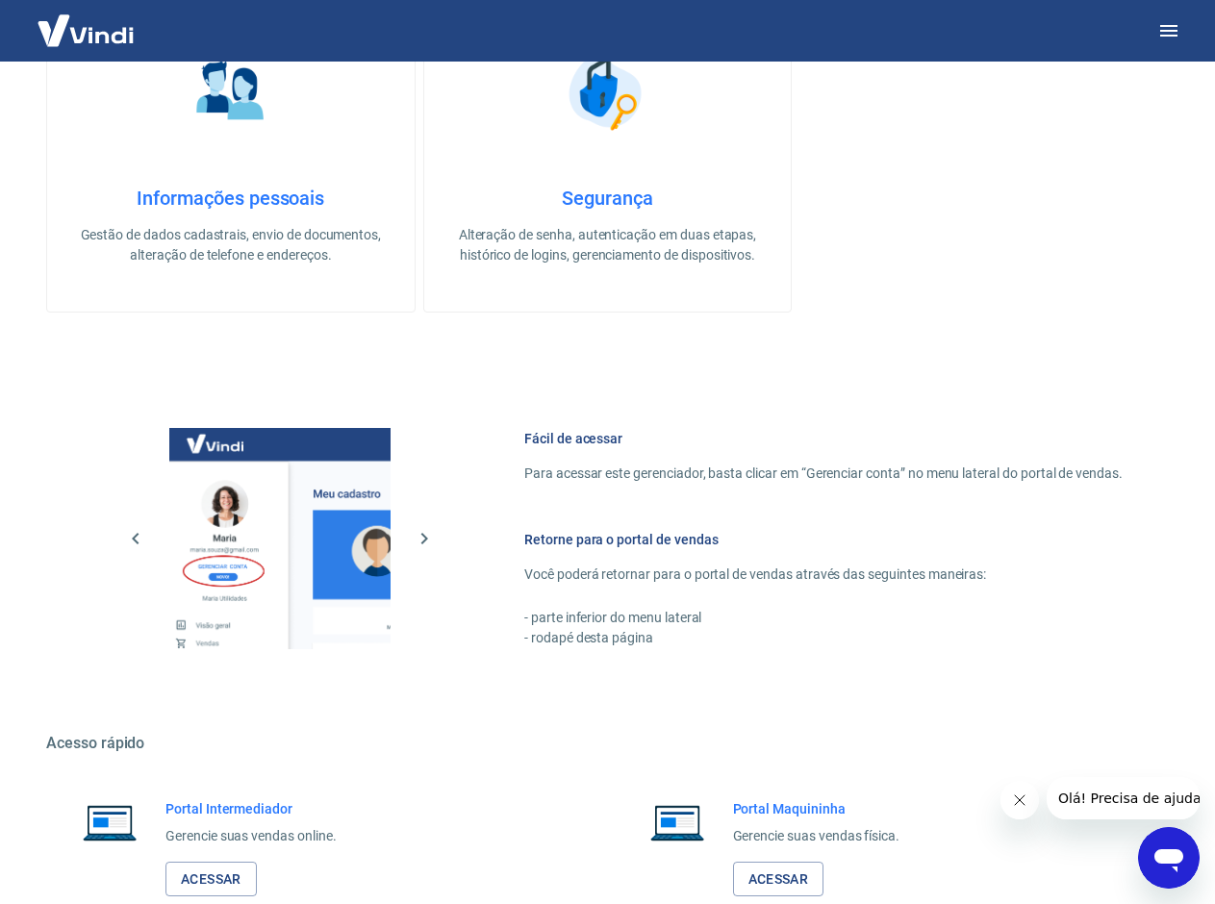
click at [253, 190] on h4 "Informações pessoais" at bounding box center [231, 198] width 306 height 23
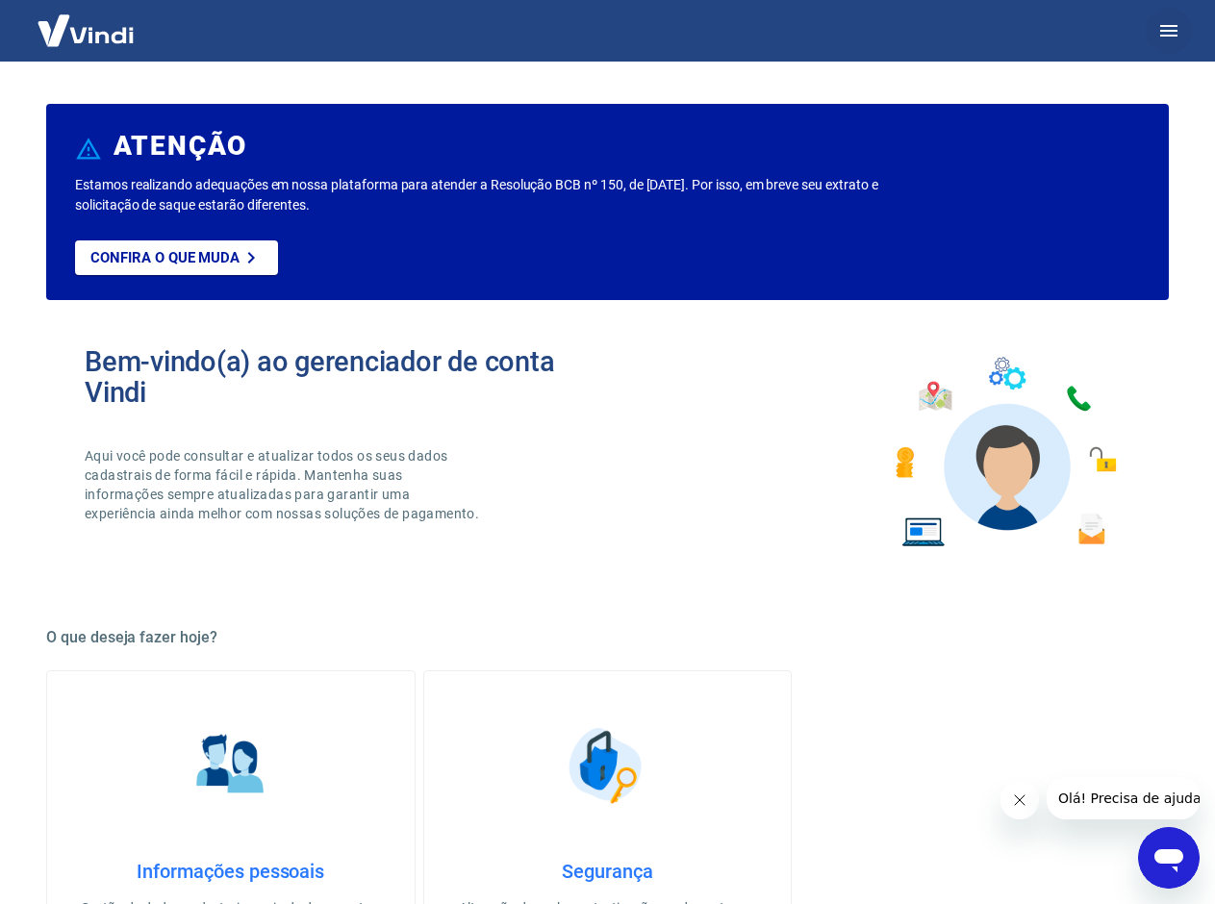
click at [1164, 30] on icon "button" at bounding box center [1168, 31] width 17 height 12
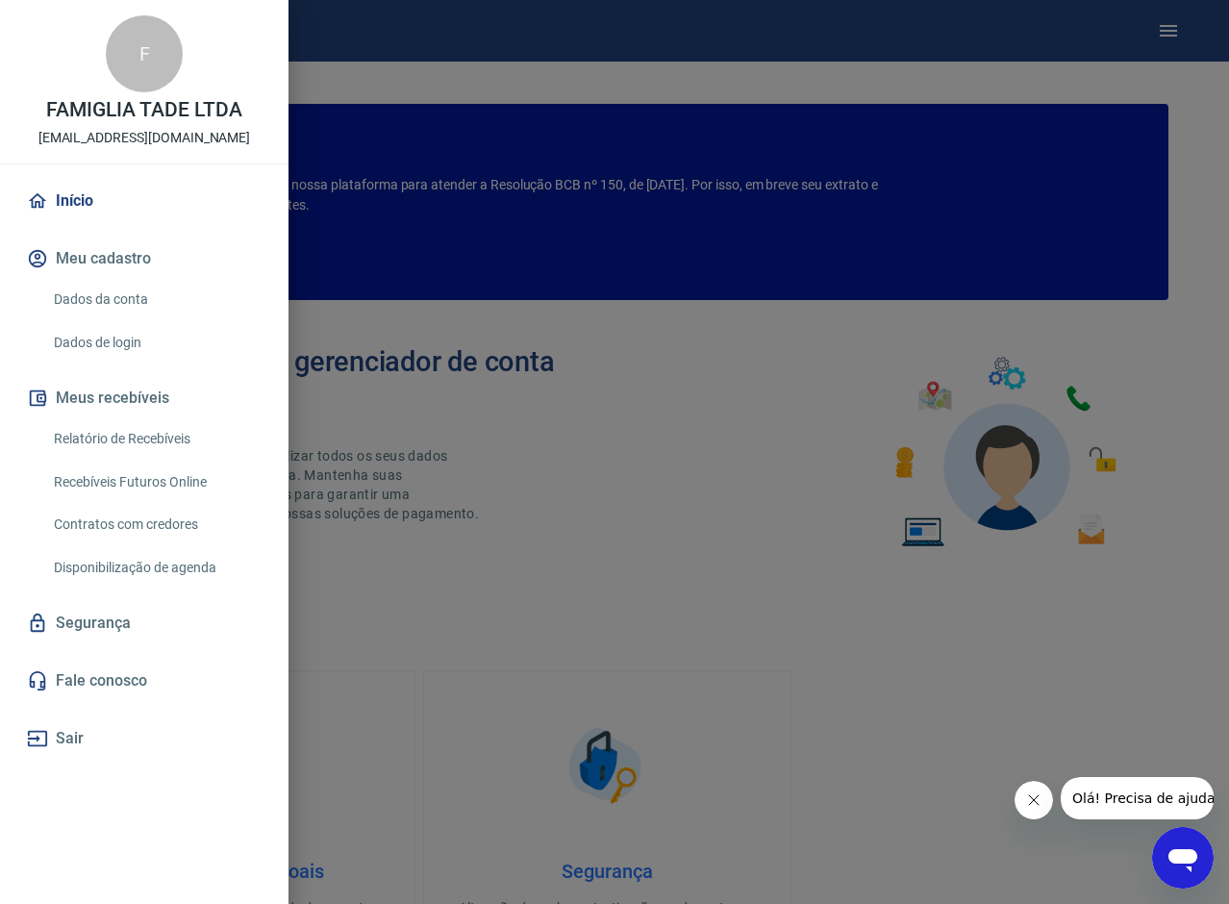
click at [479, 544] on div at bounding box center [614, 452] width 1229 height 904
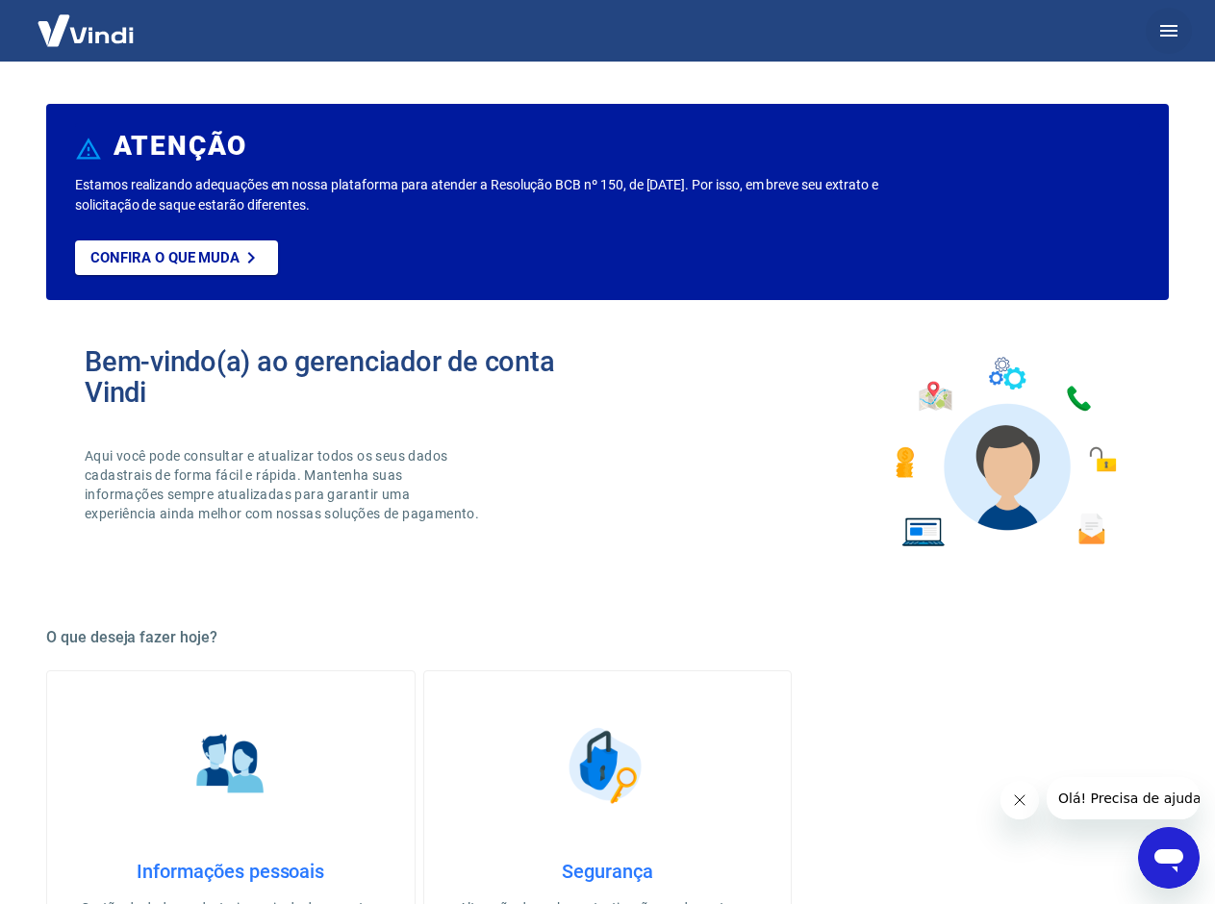
click at [1166, 24] on icon "button" at bounding box center [1168, 30] width 23 height 23
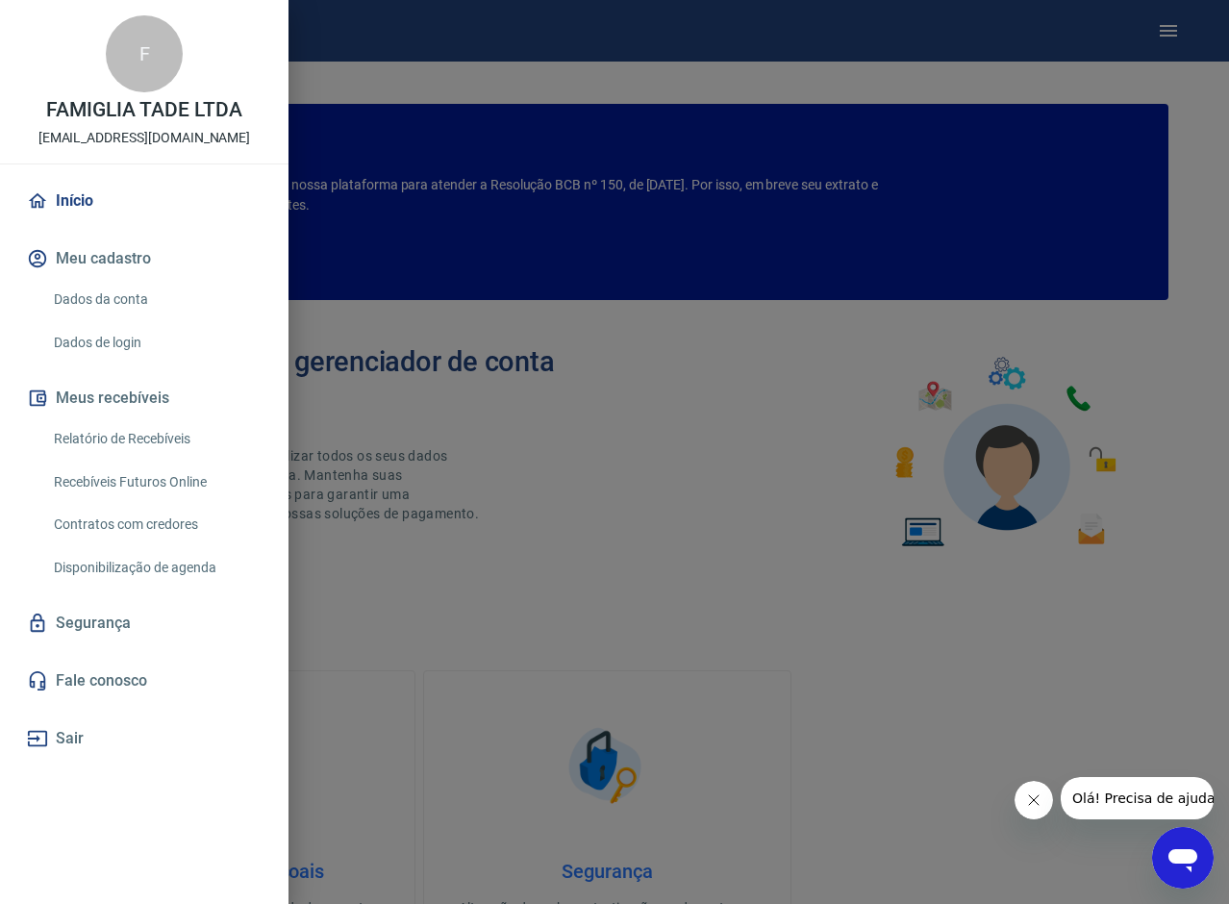
click at [155, 441] on link "Relatório de Recebíveis" at bounding box center [155, 438] width 219 height 39
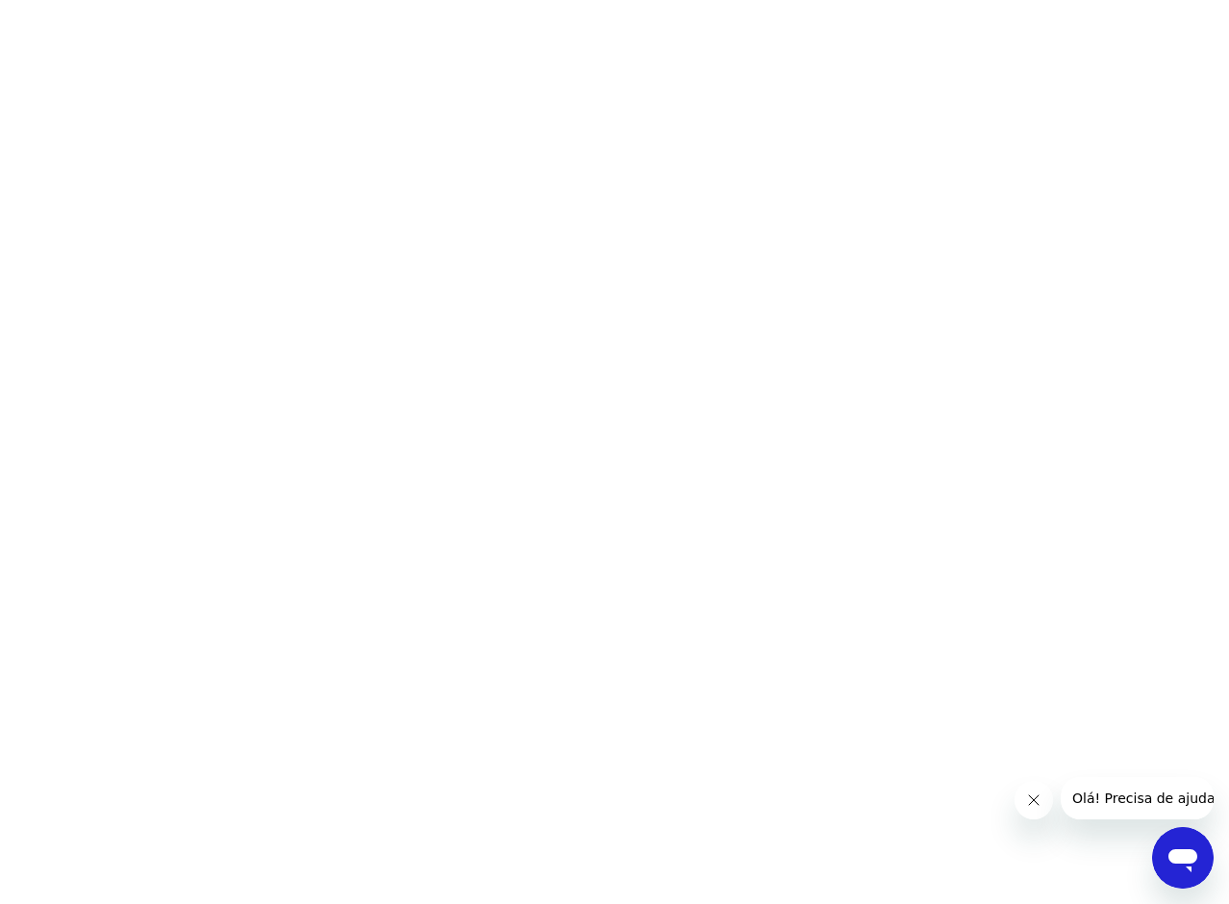
click at [492, 0] on html at bounding box center [614, 0] width 1229 height 0
click at [274, 0] on html at bounding box center [614, 0] width 1229 height 0
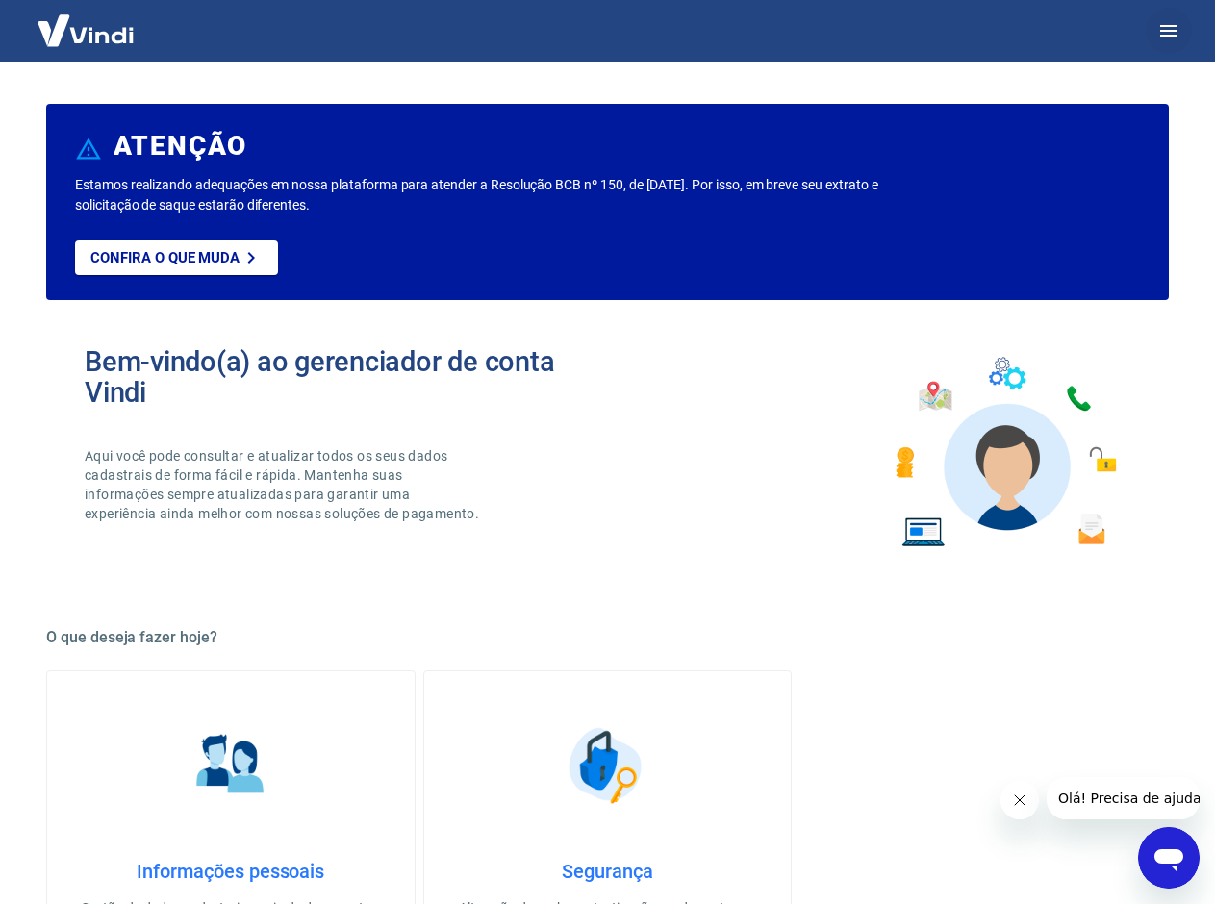
click at [1178, 24] on icon "button" at bounding box center [1168, 30] width 23 height 23
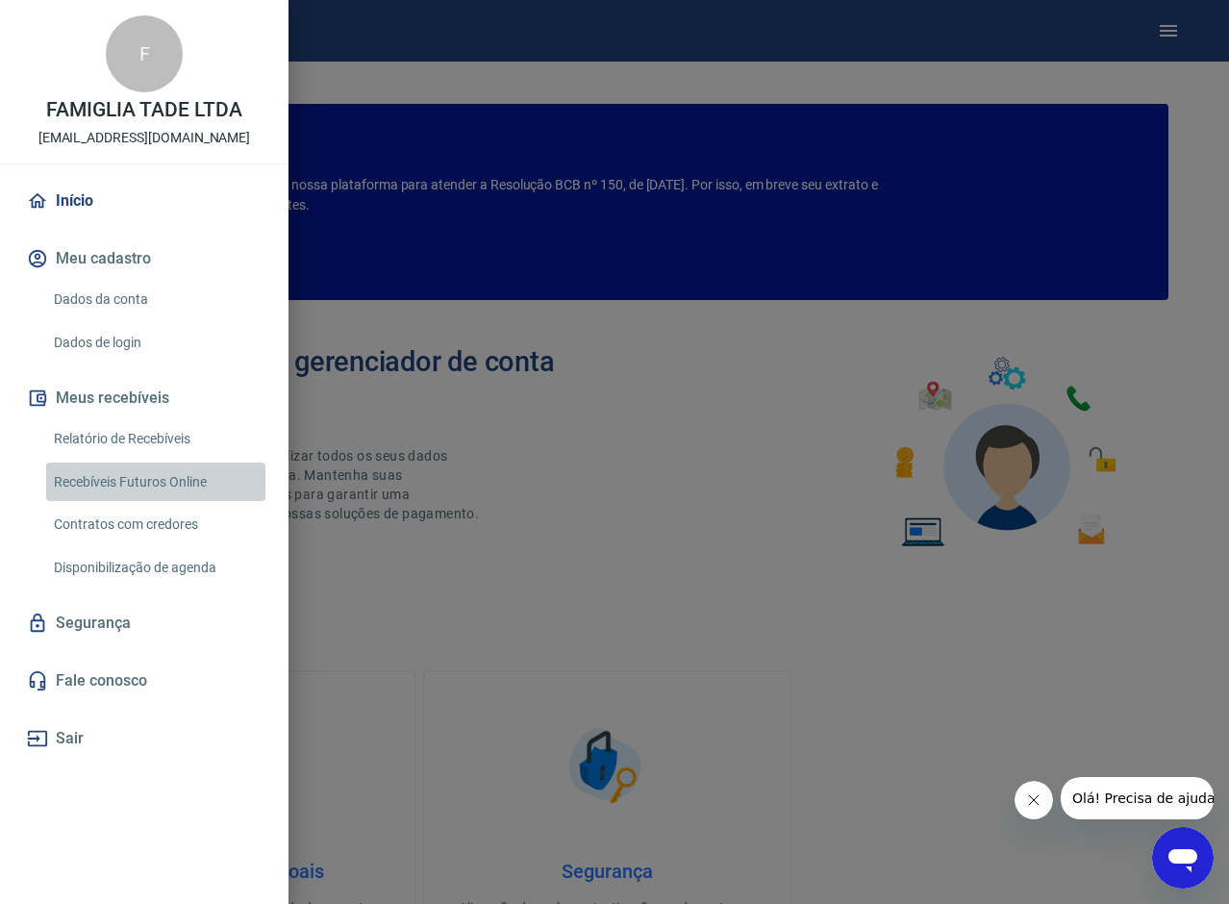
click at [135, 475] on link "Recebíveis Futuros Online" at bounding box center [155, 482] width 219 height 39
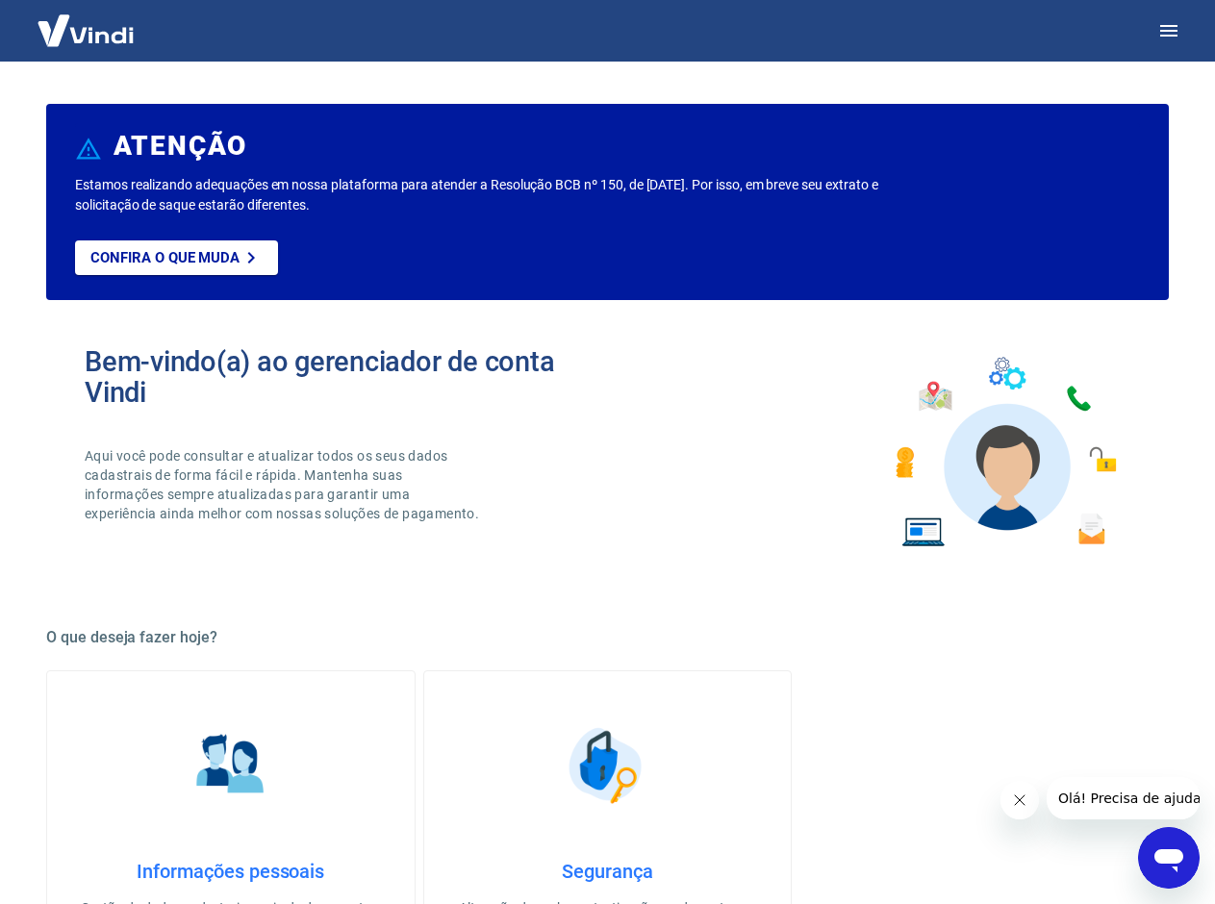
click at [1166, 26] on div "ATENÇÃO Estamos realizando adequações em nossa plataforma para atender a Resolu…" at bounding box center [607, 452] width 1215 height 904
click at [1166, 35] on icon "button" at bounding box center [1168, 31] width 17 height 12
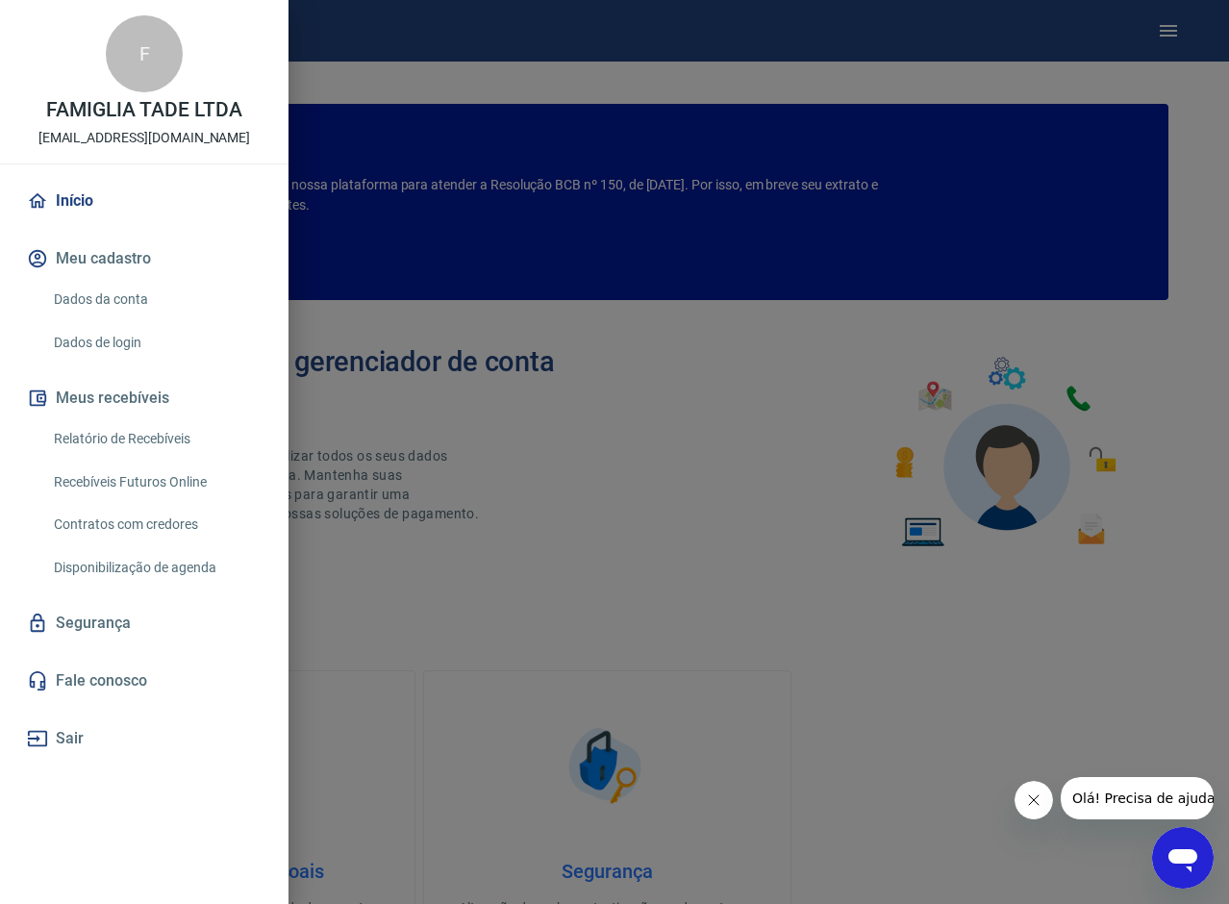
click at [104, 347] on link "Dados de login" at bounding box center [155, 342] width 219 height 39
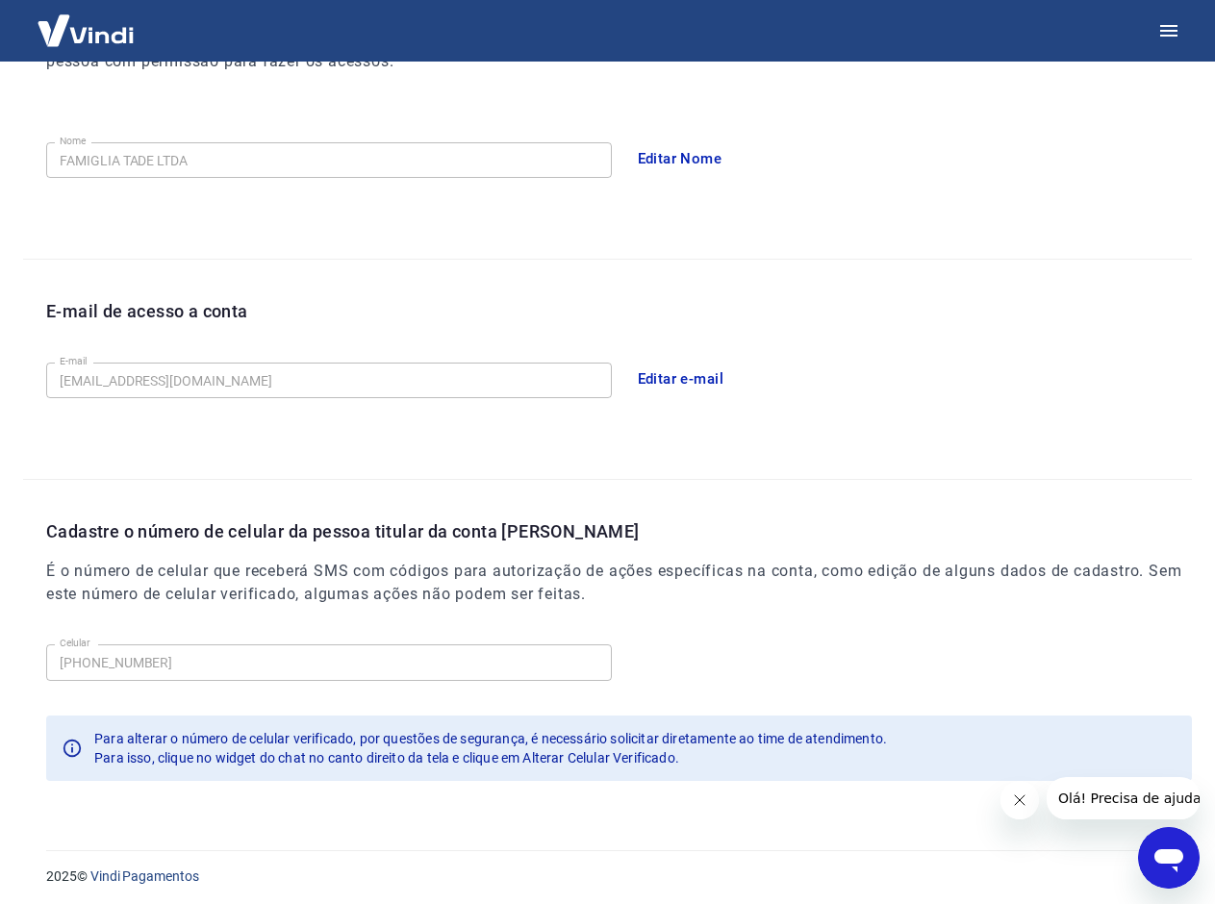
scroll to position [328, 0]
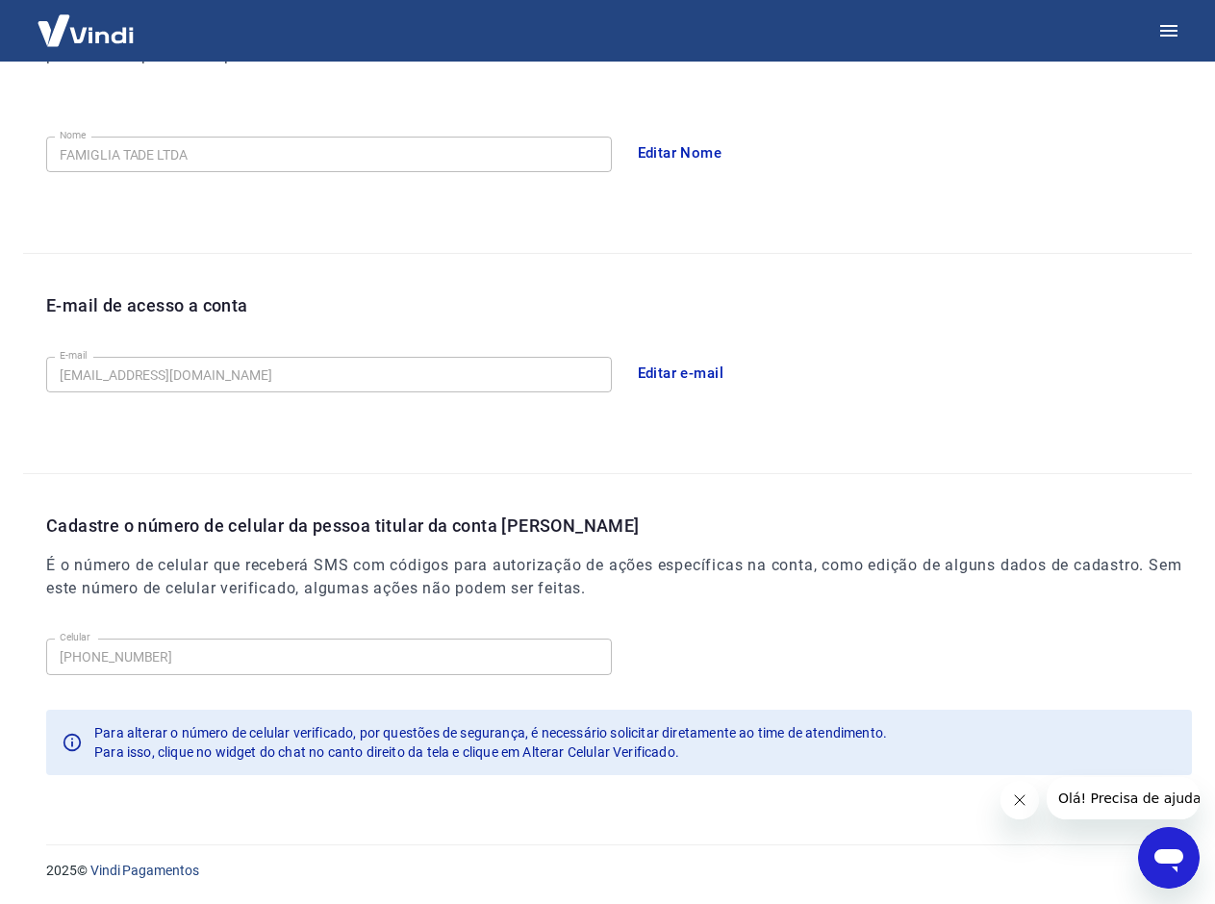
click at [692, 371] on button "Editar e-mail" at bounding box center [681, 373] width 108 height 40
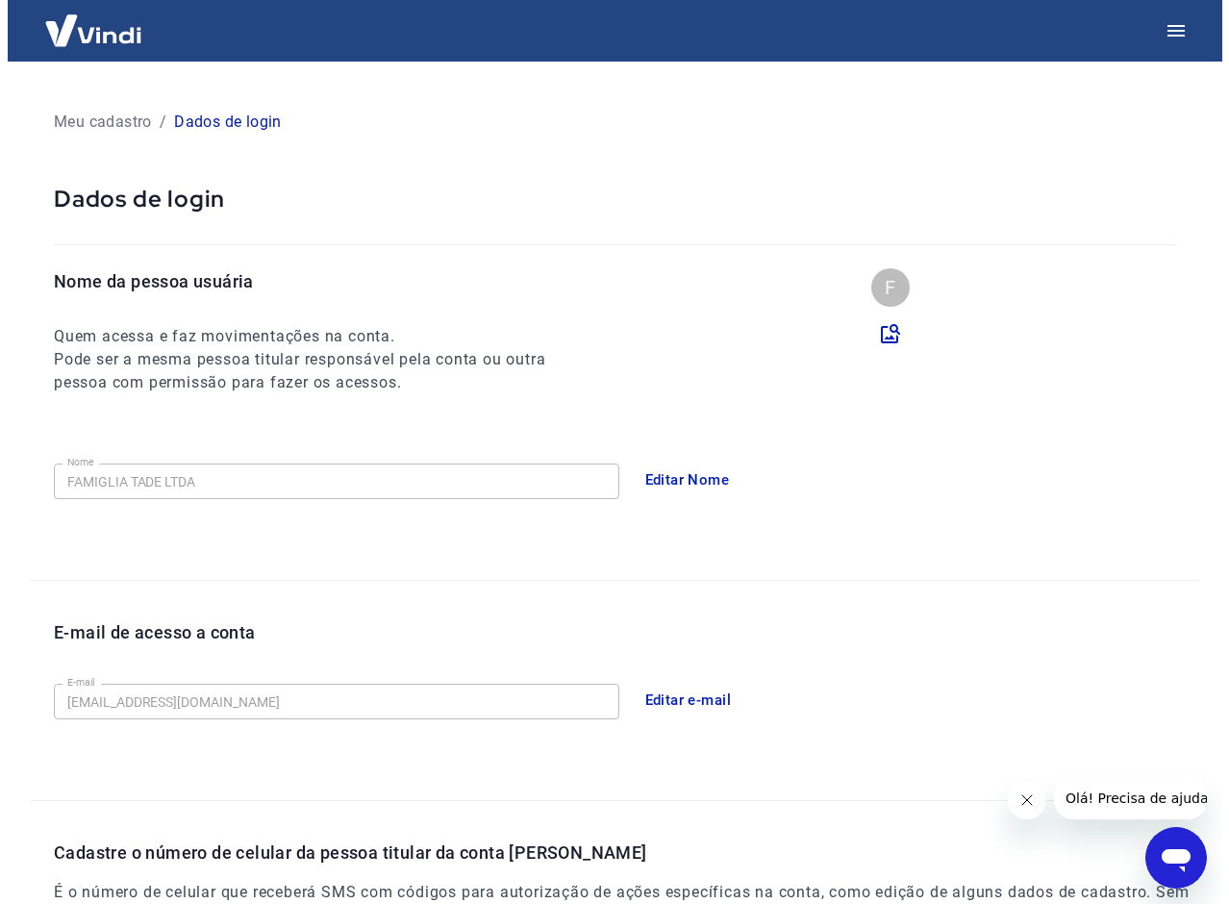
scroll to position [328, 0]
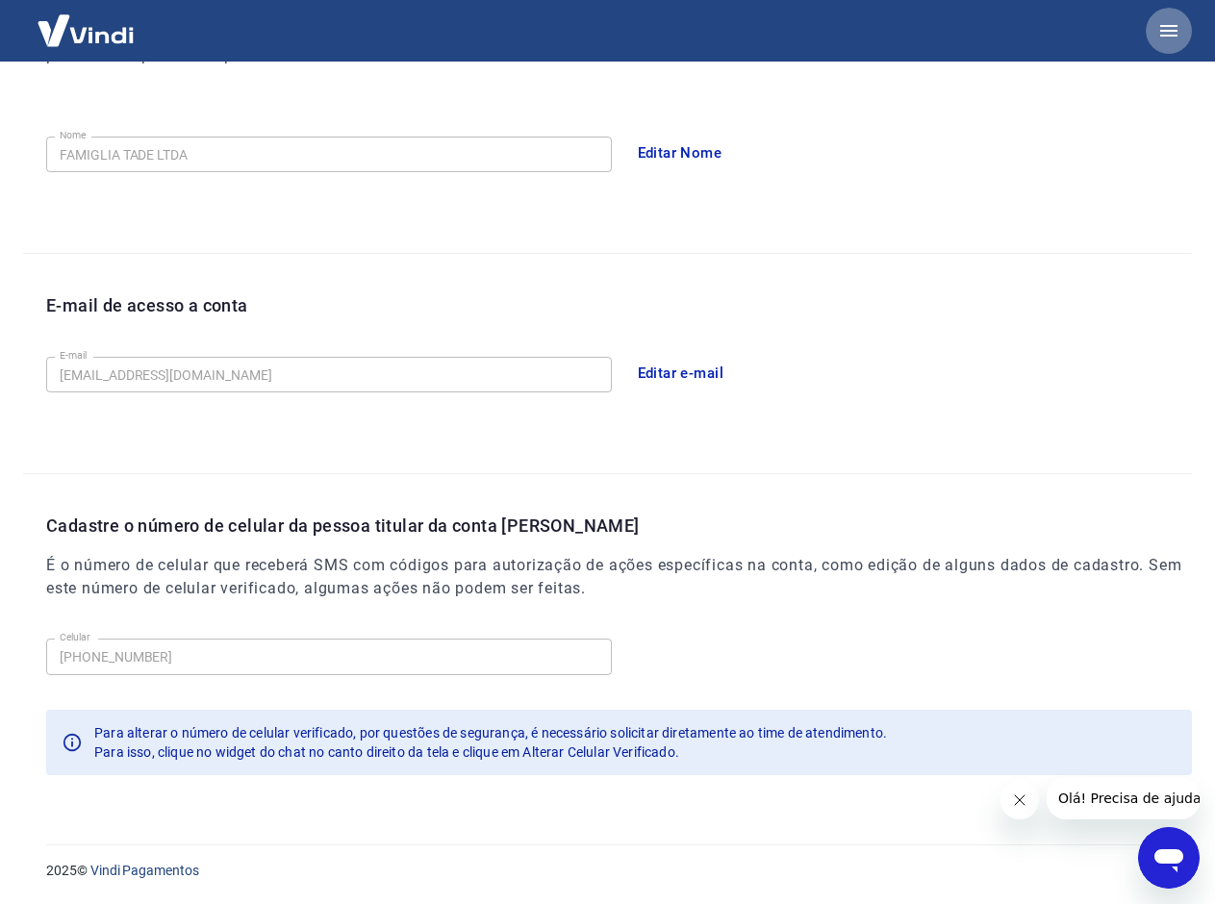
click at [1164, 24] on icon "button" at bounding box center [1168, 30] width 23 height 23
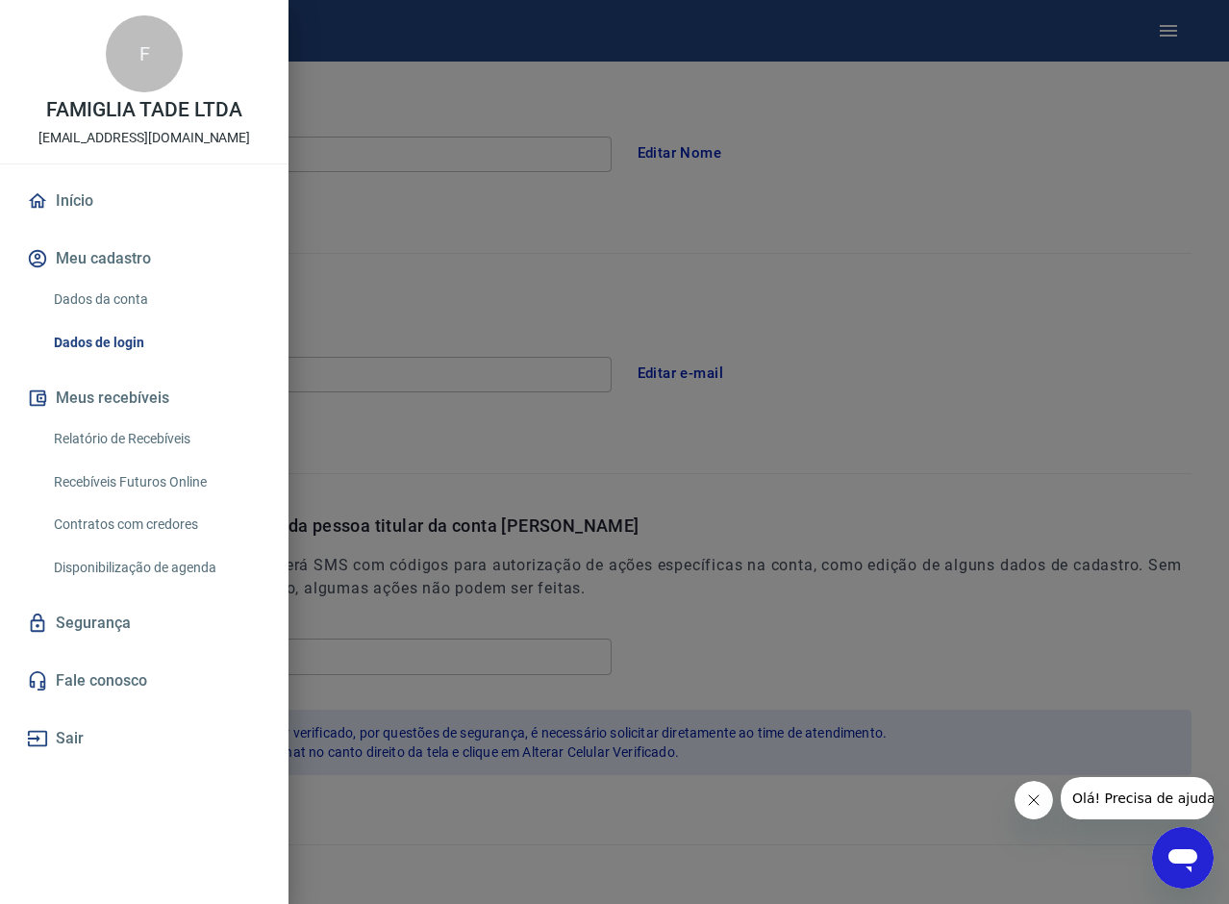
click at [100, 531] on link "Contratos com credores" at bounding box center [155, 524] width 219 height 39
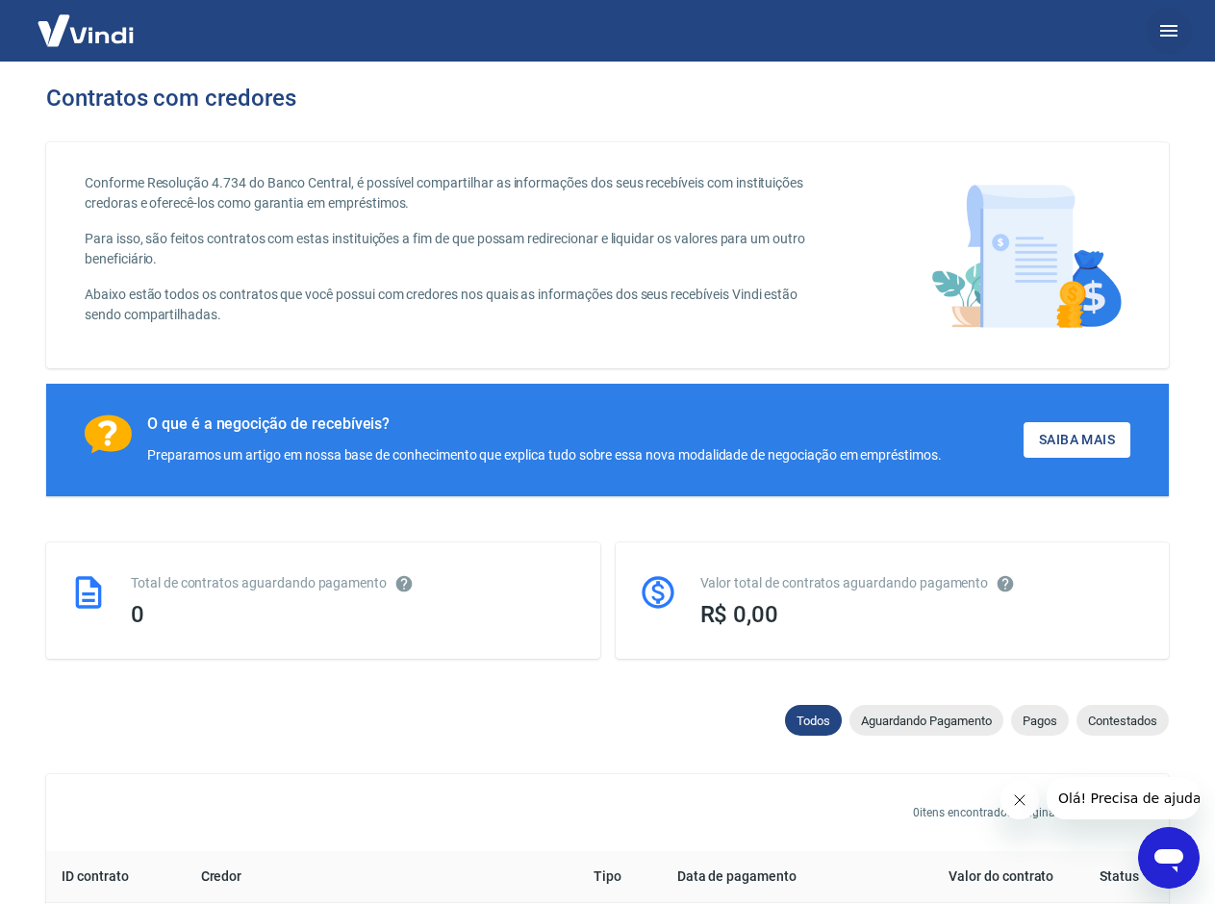
click at [1153, 24] on button "button" at bounding box center [1169, 31] width 46 height 46
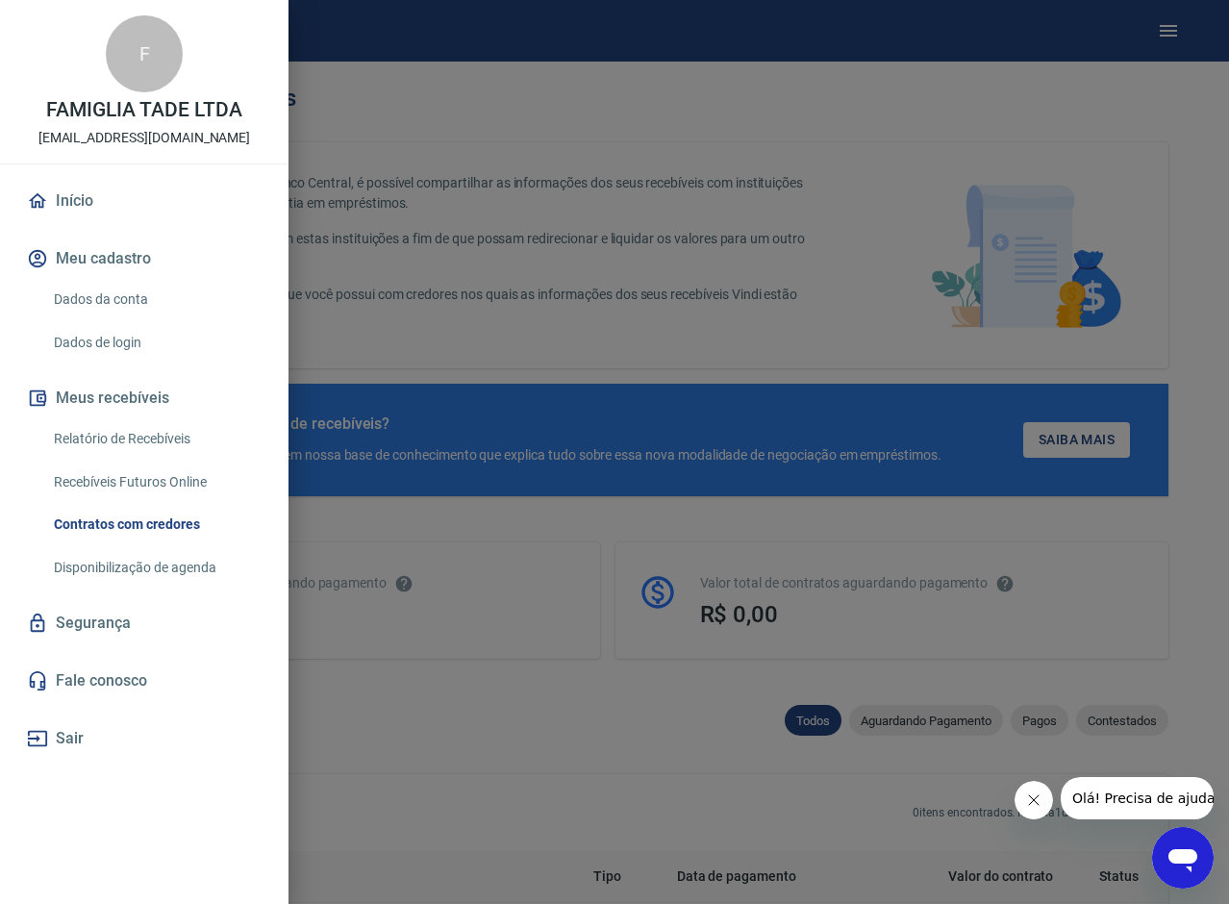
click at [156, 483] on link "Recebíveis Futuros Online" at bounding box center [155, 482] width 219 height 39
